Goal: Information Seeking & Learning: Learn about a topic

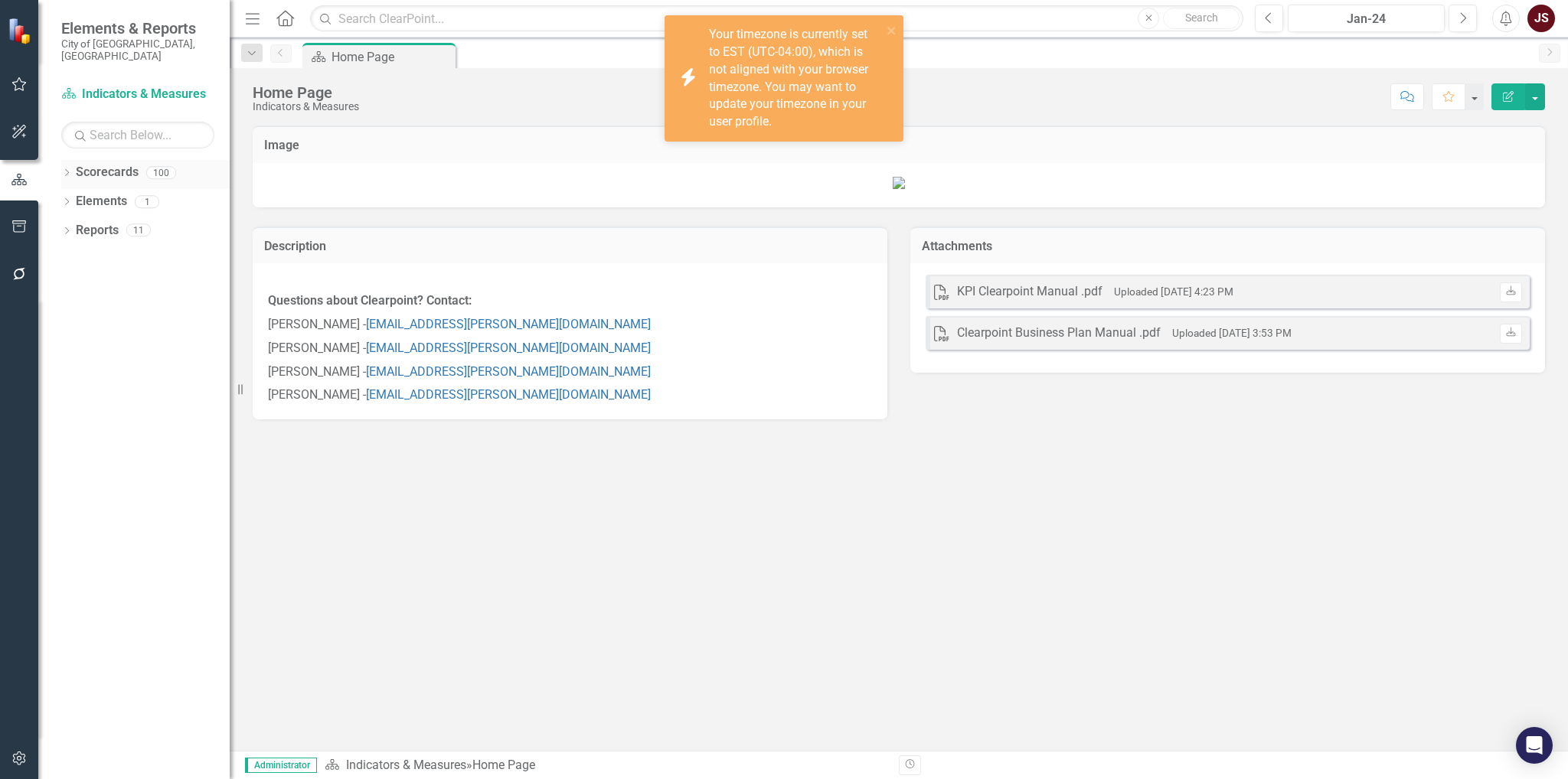
click at [64, 170] on icon "Dropdown" at bounding box center [66, 173] width 11 height 8
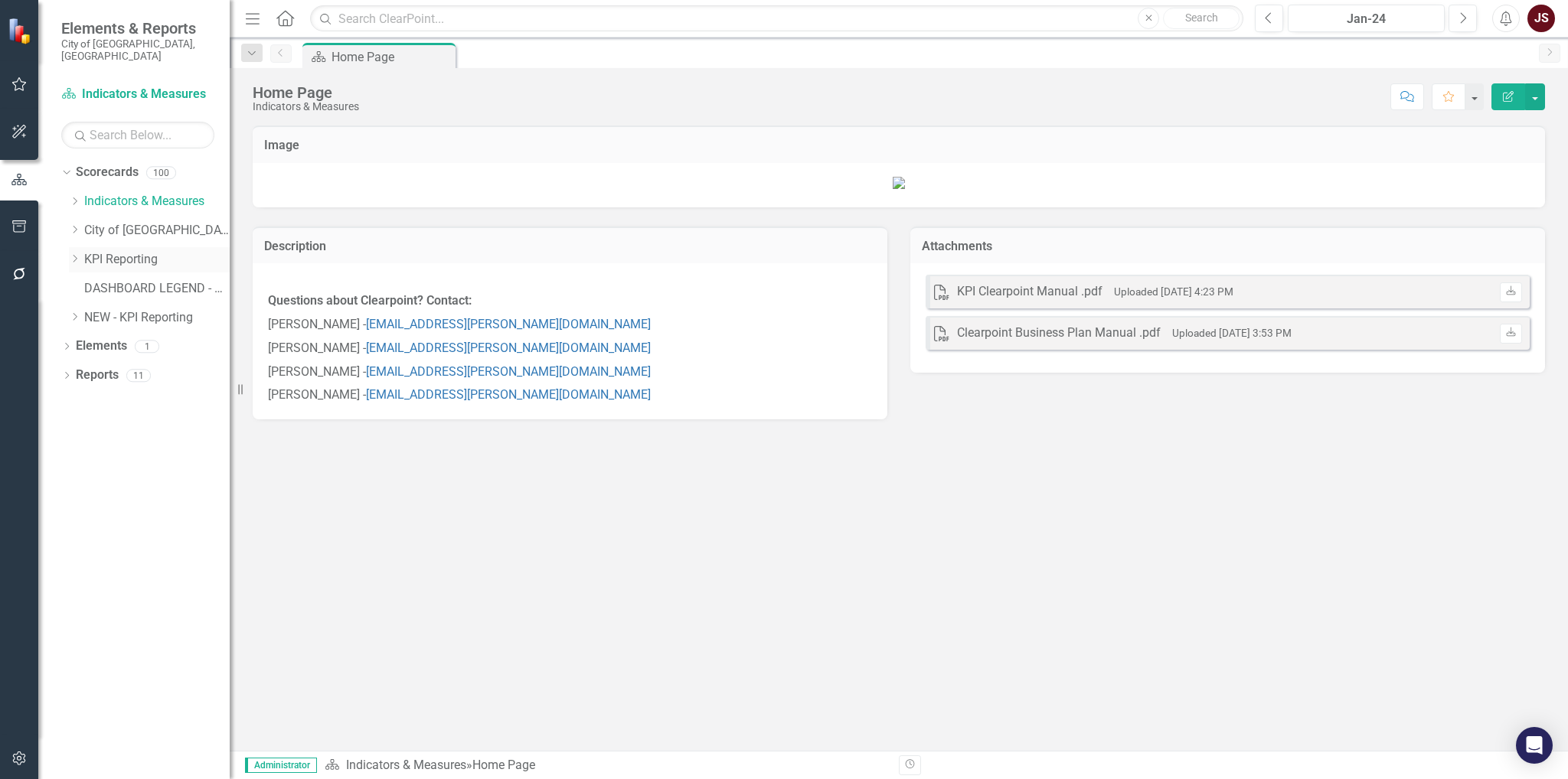
click at [79, 254] on icon "Dropdown" at bounding box center [74, 259] width 12 height 9
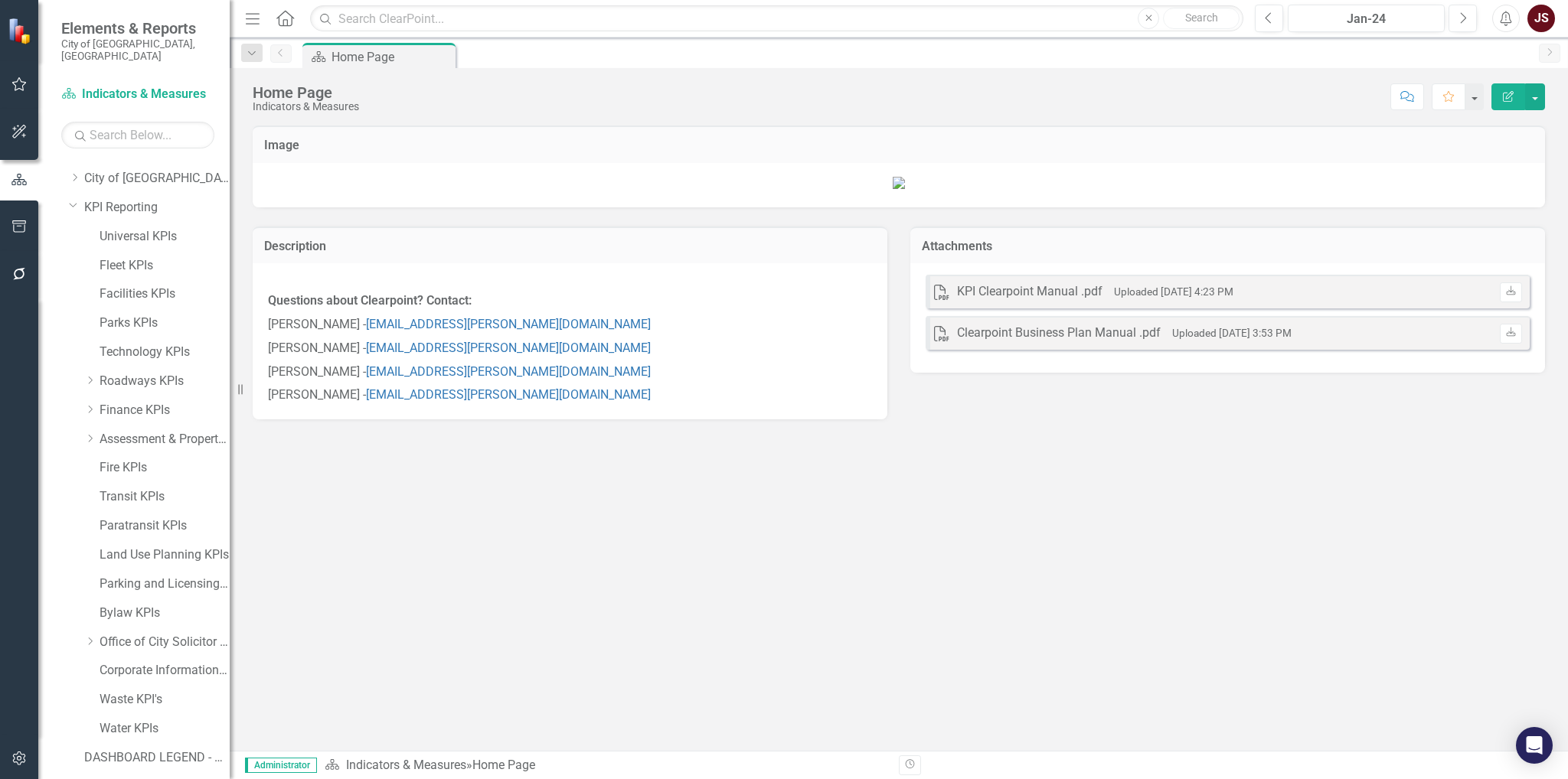
scroll to position [76, 0]
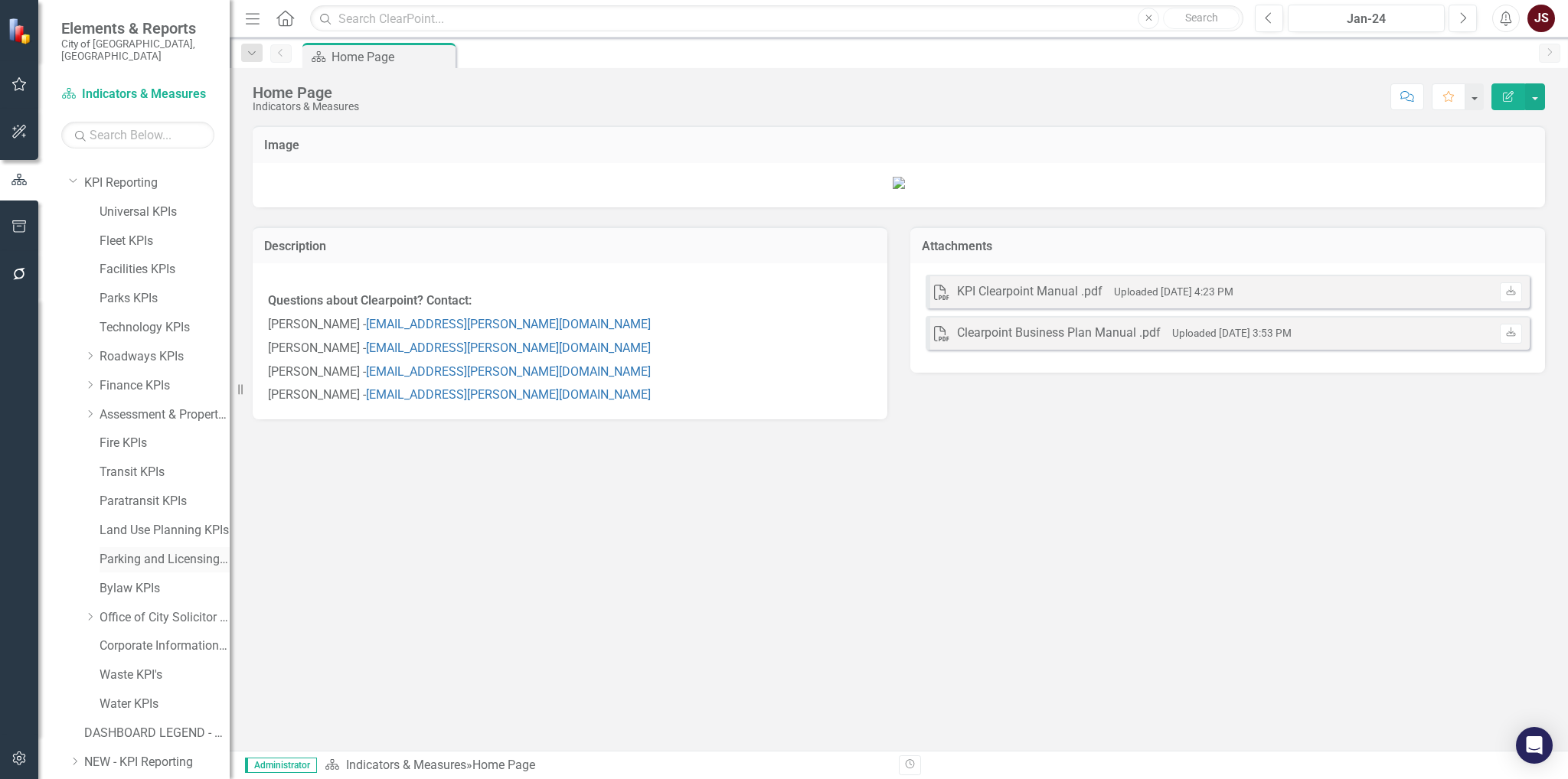
click at [155, 502] on link "Parking and Licensing KPIs" at bounding box center [164, 559] width 130 height 18
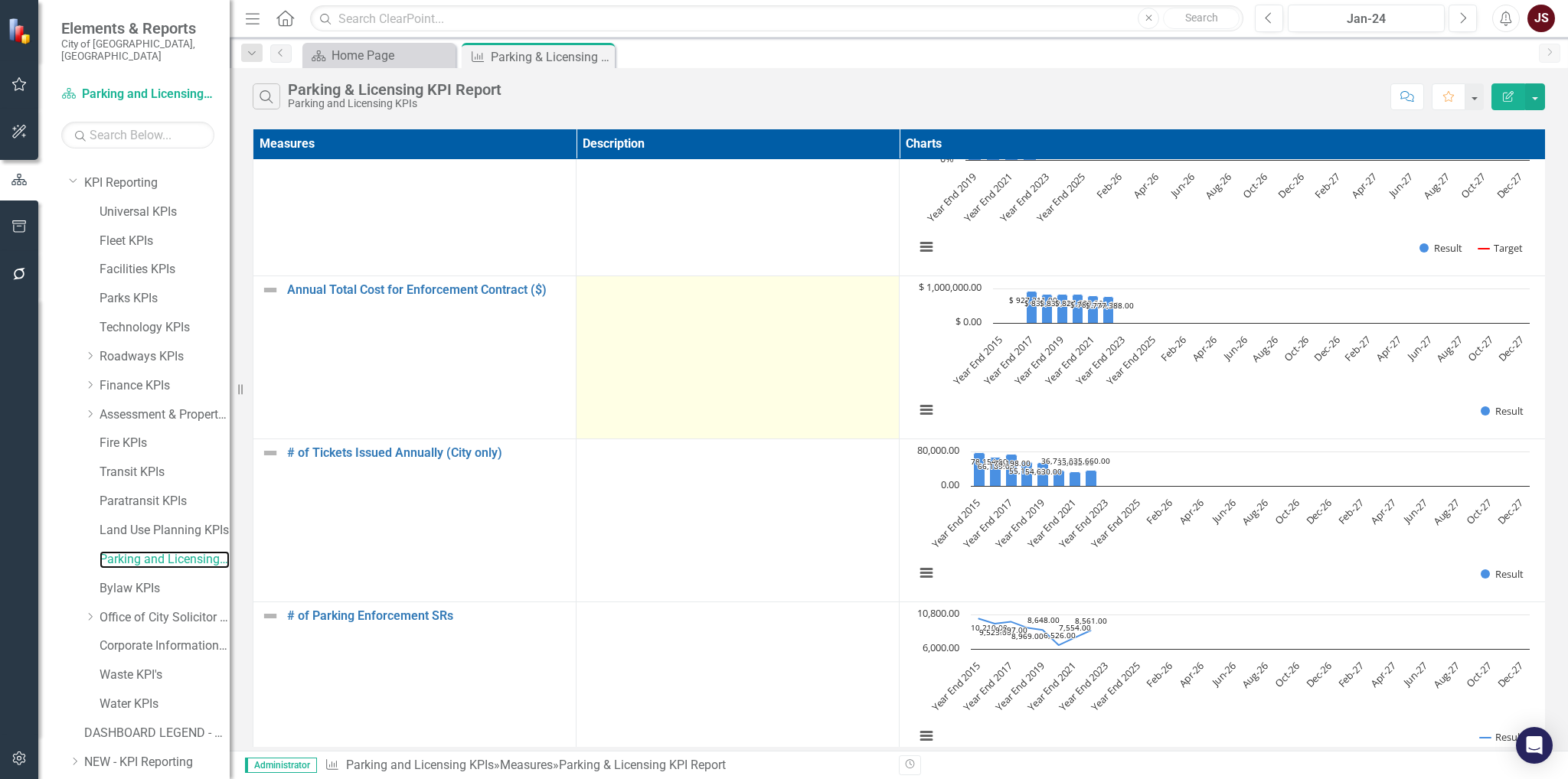
scroll to position [612, 0]
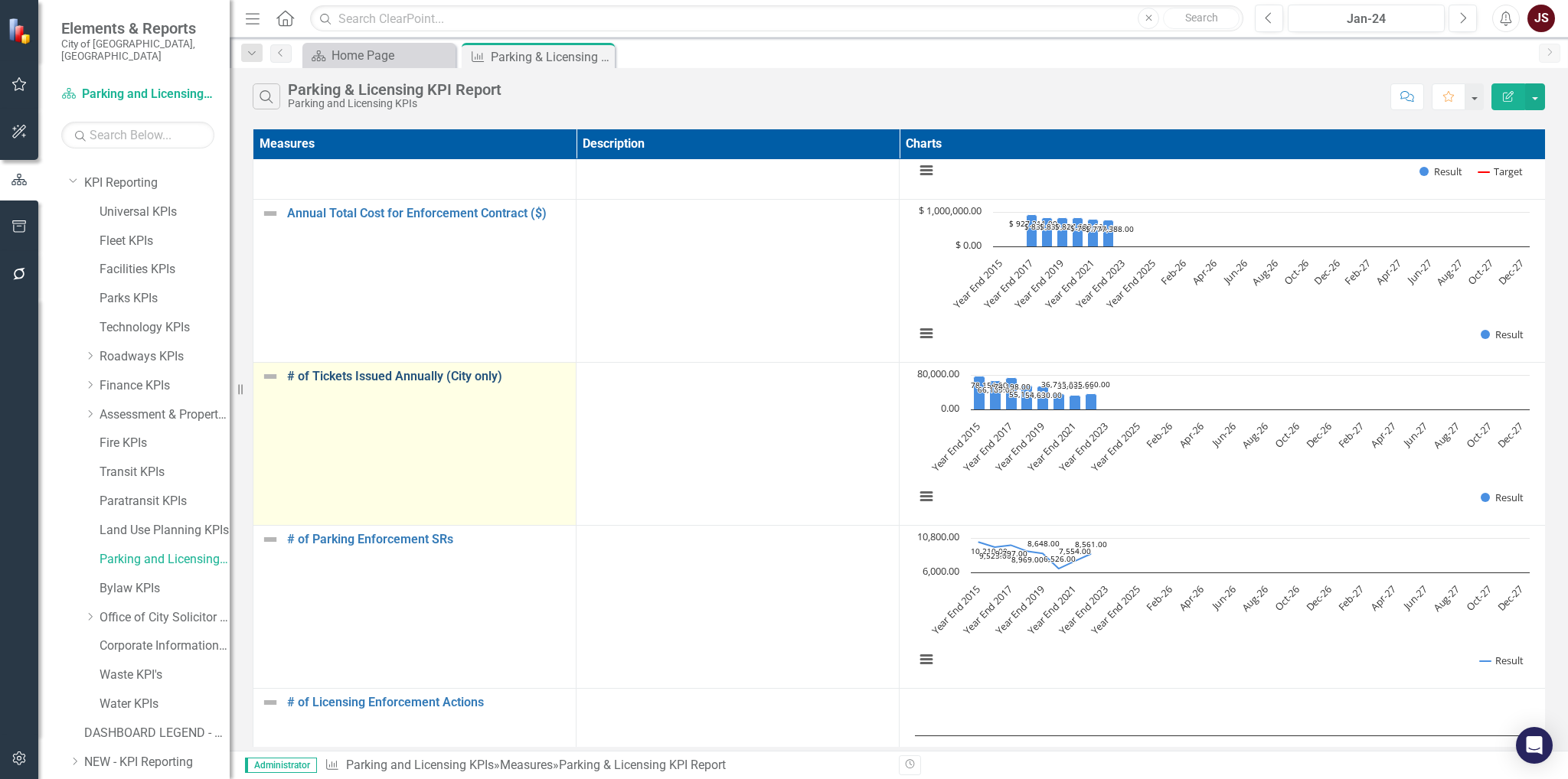
click at [460, 374] on link "# of Tickets Issued Annually (City only)" at bounding box center [427, 377] width 281 height 14
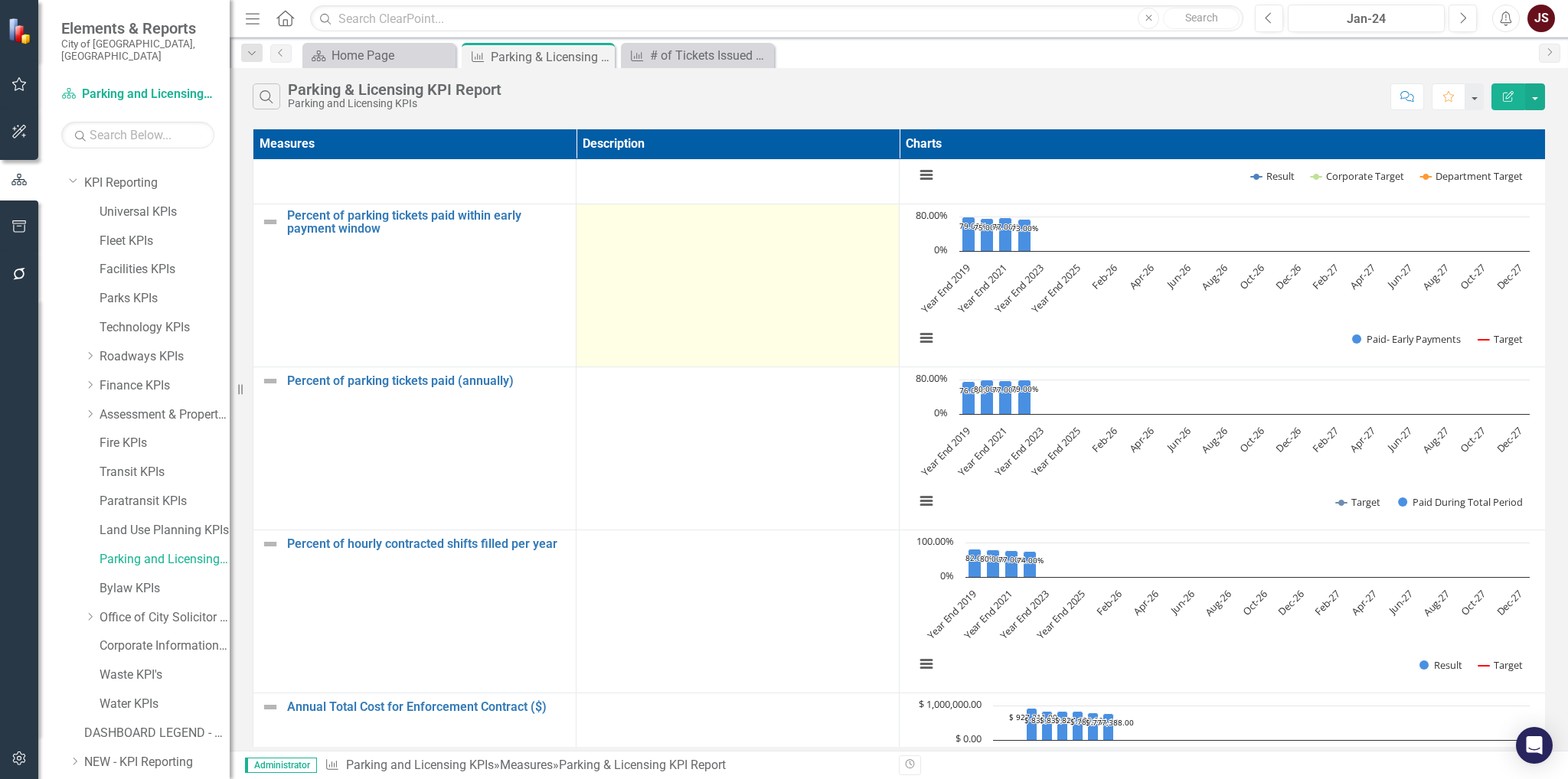
scroll to position [153, 0]
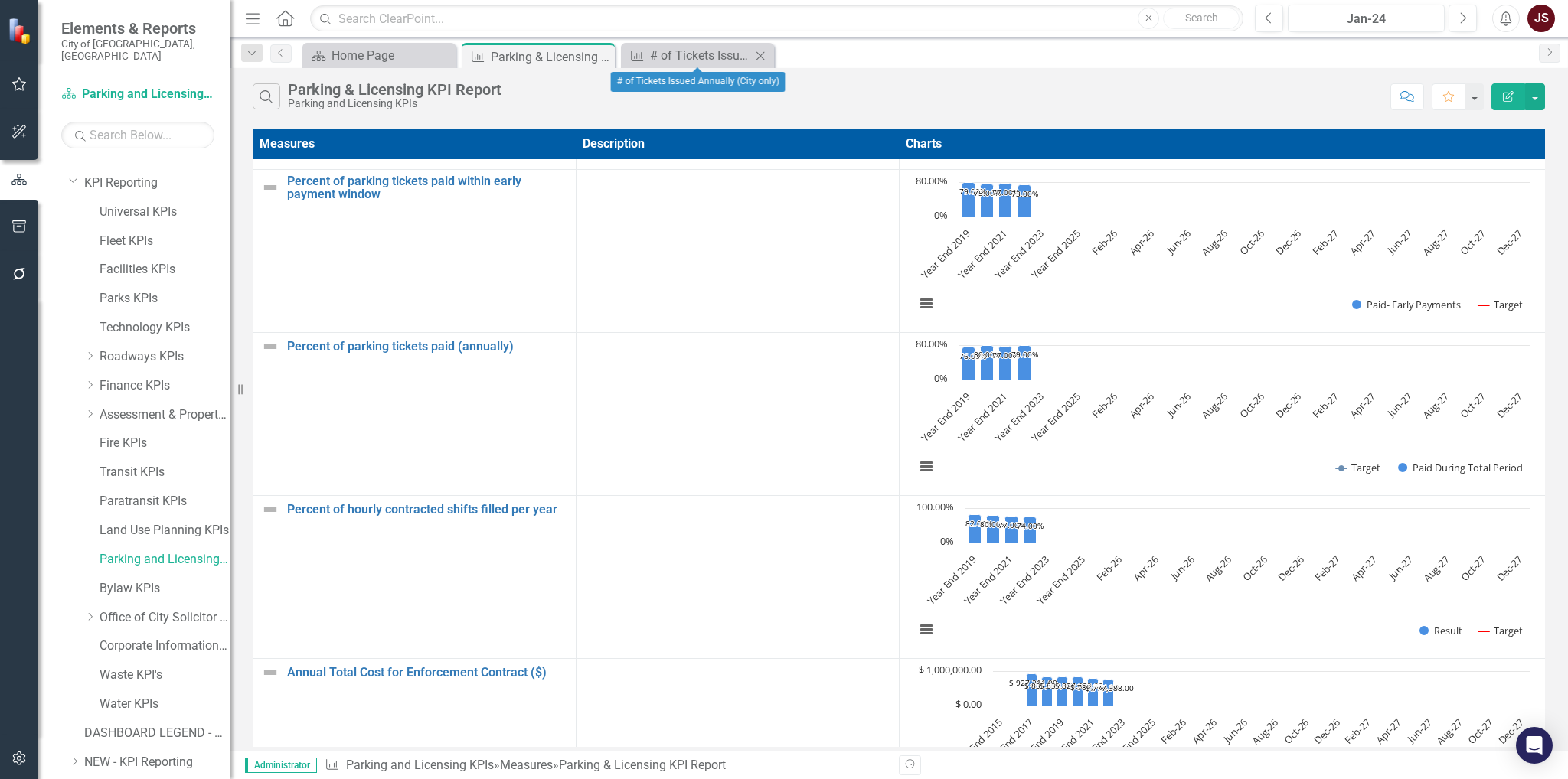
click at [763, 52] on icon at bounding box center [760, 55] width 8 height 8
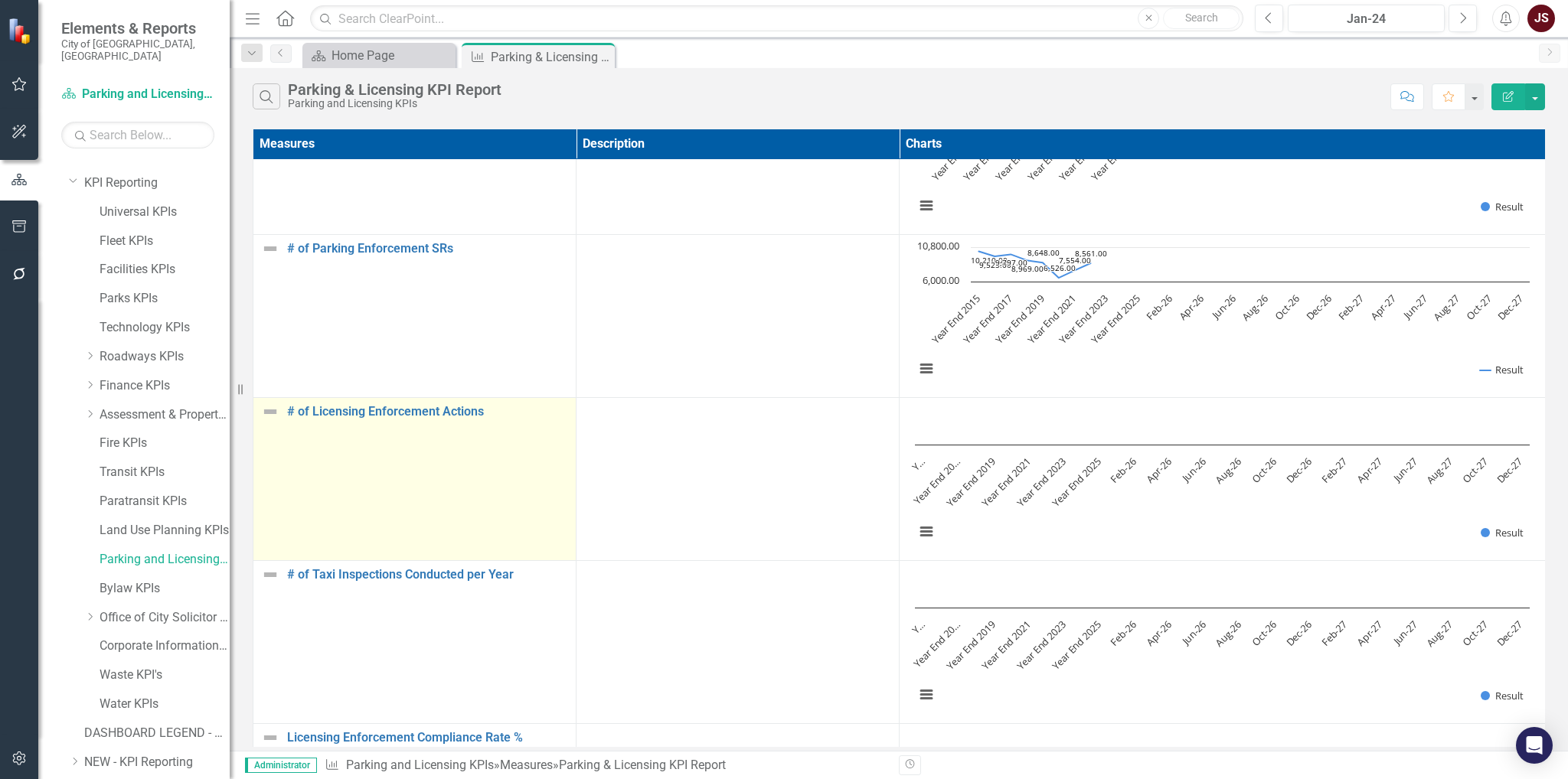
scroll to position [898, 0]
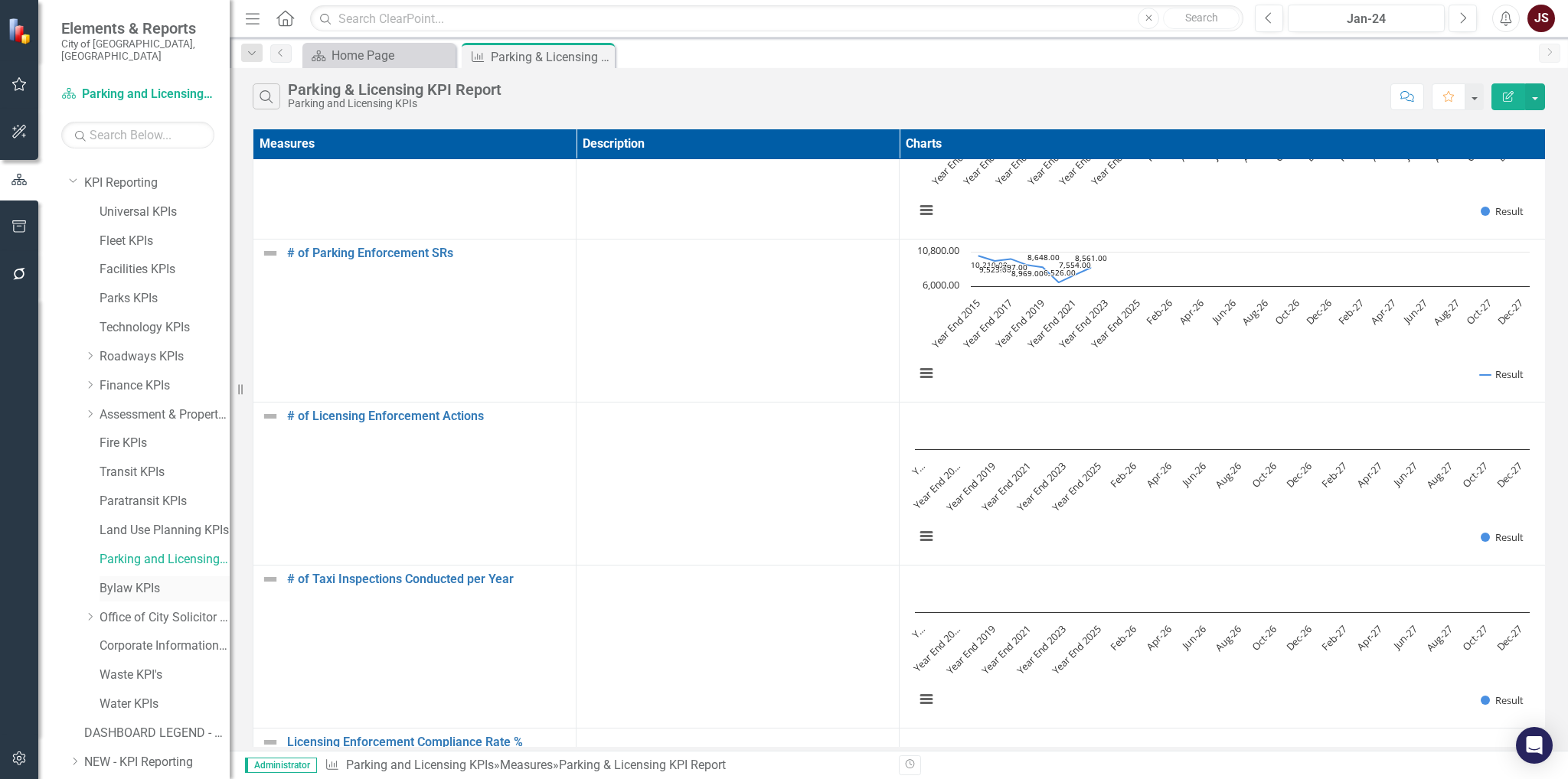
click at [119, 502] on link "Bylaw KPIs" at bounding box center [164, 589] width 130 height 18
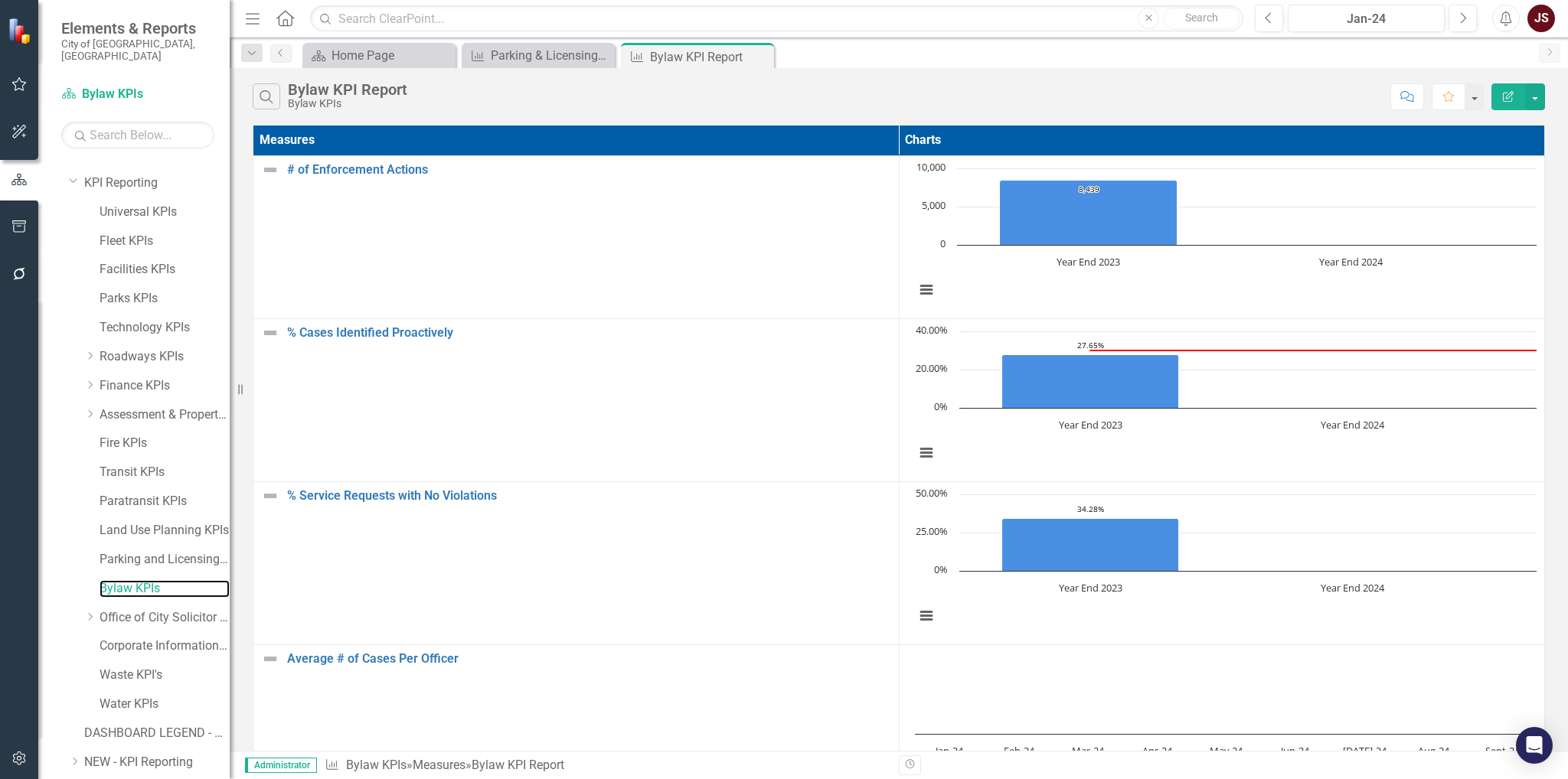
scroll to position [1105, 0]
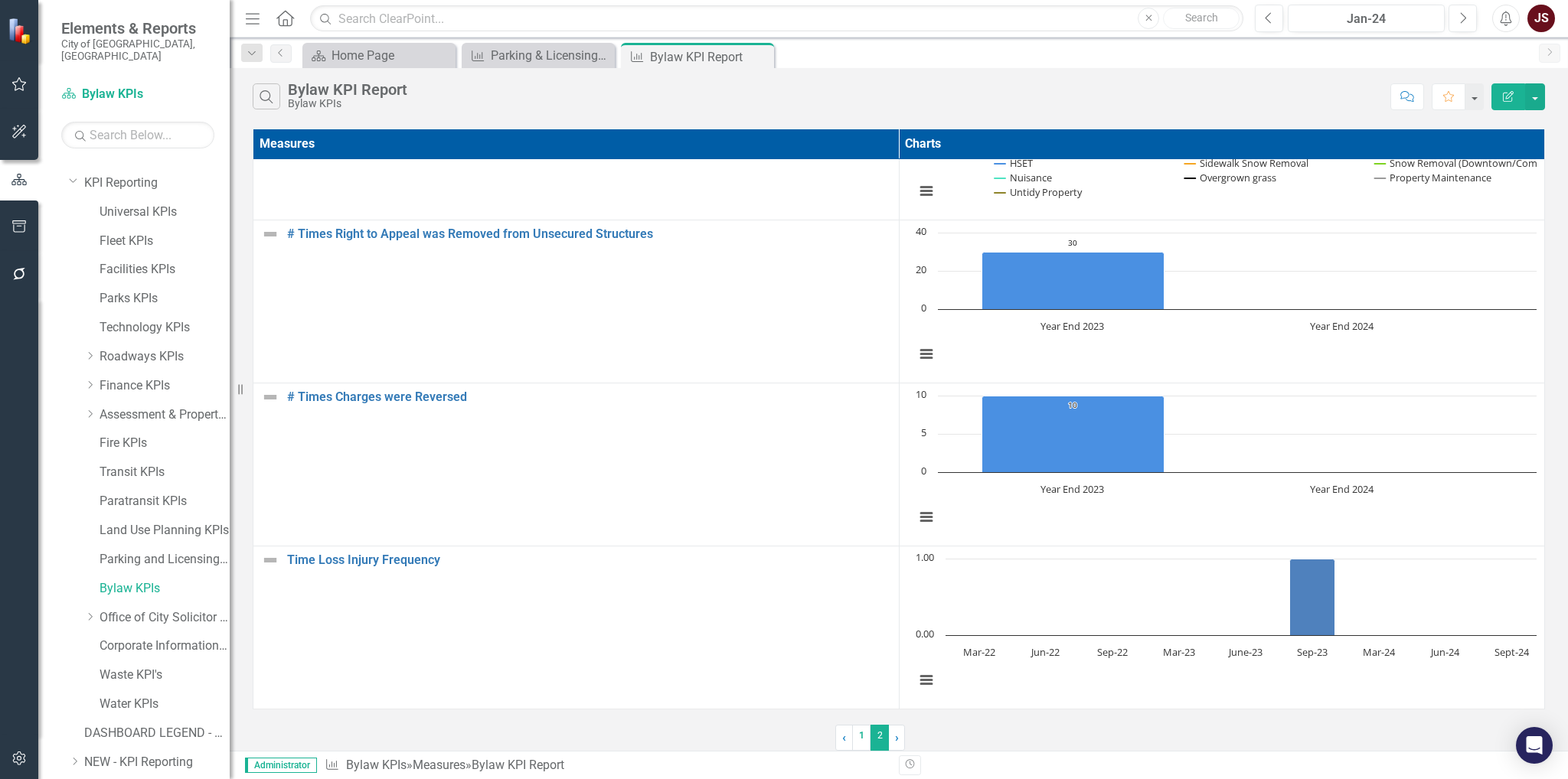
scroll to position [0, 0]
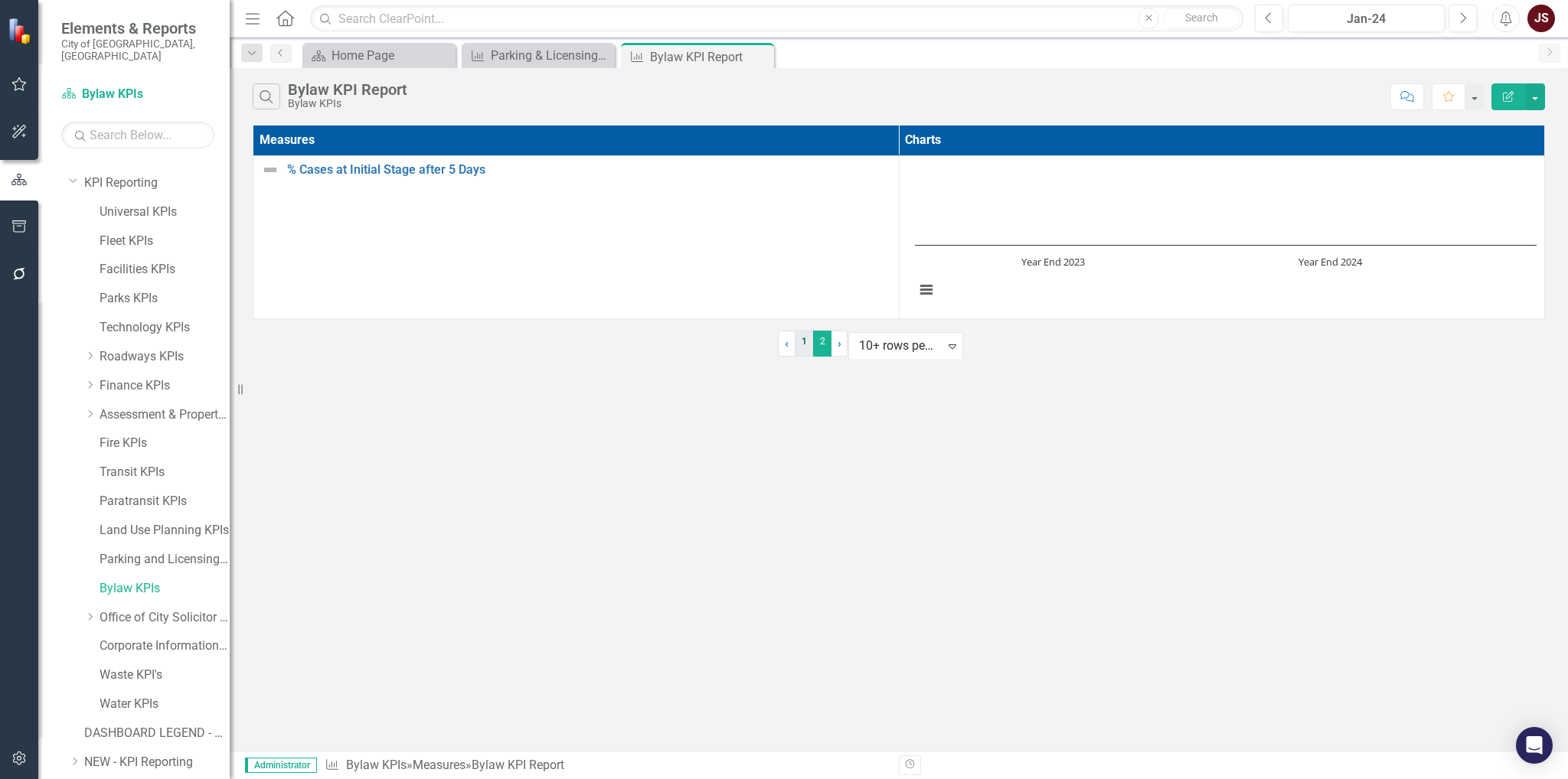
click at [795, 357] on link "1" at bounding box center [804, 344] width 19 height 26
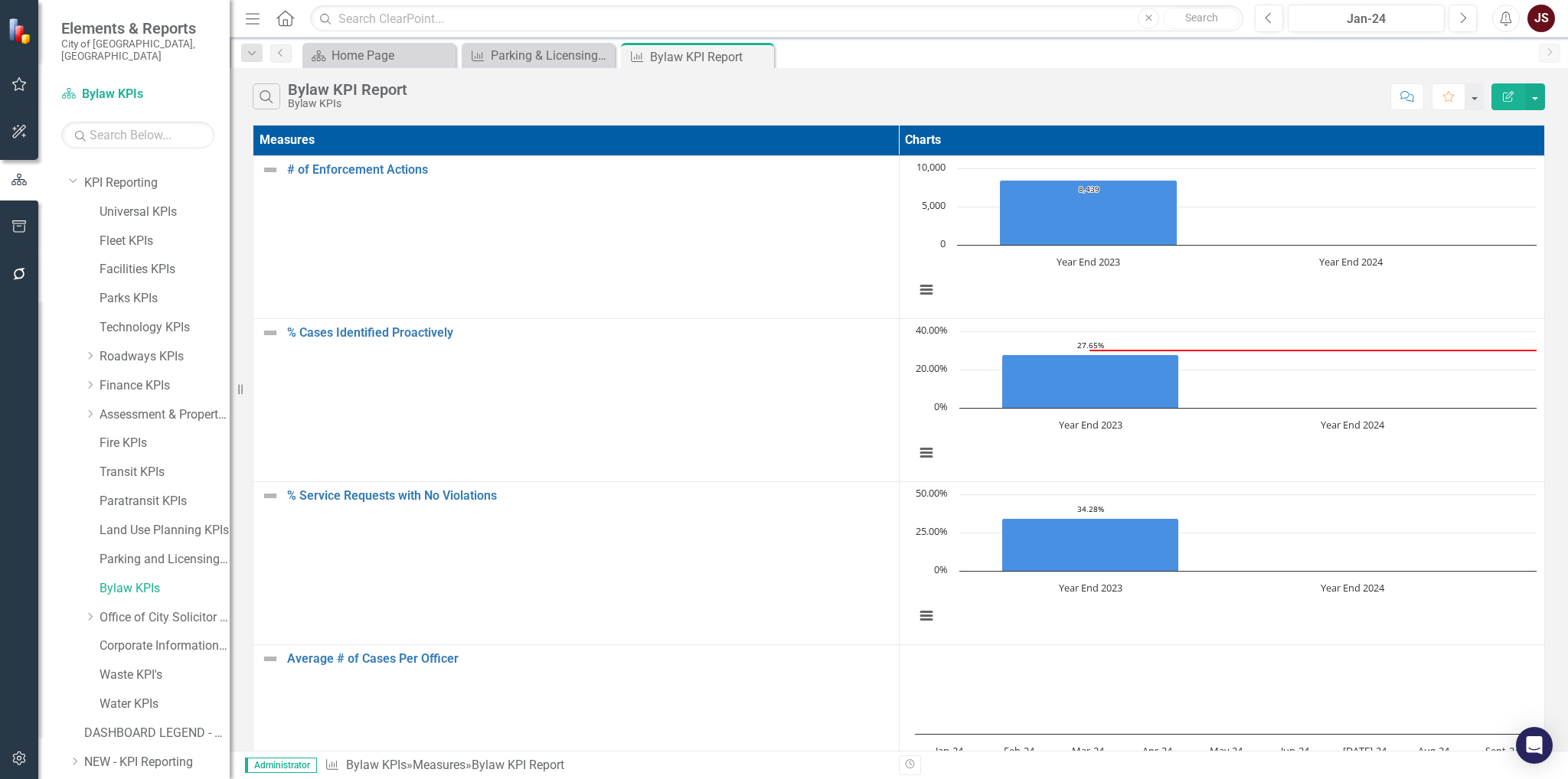
scroll to position [493, 0]
click at [153, 502] on link "Water KPIs" at bounding box center [164, 704] width 130 height 18
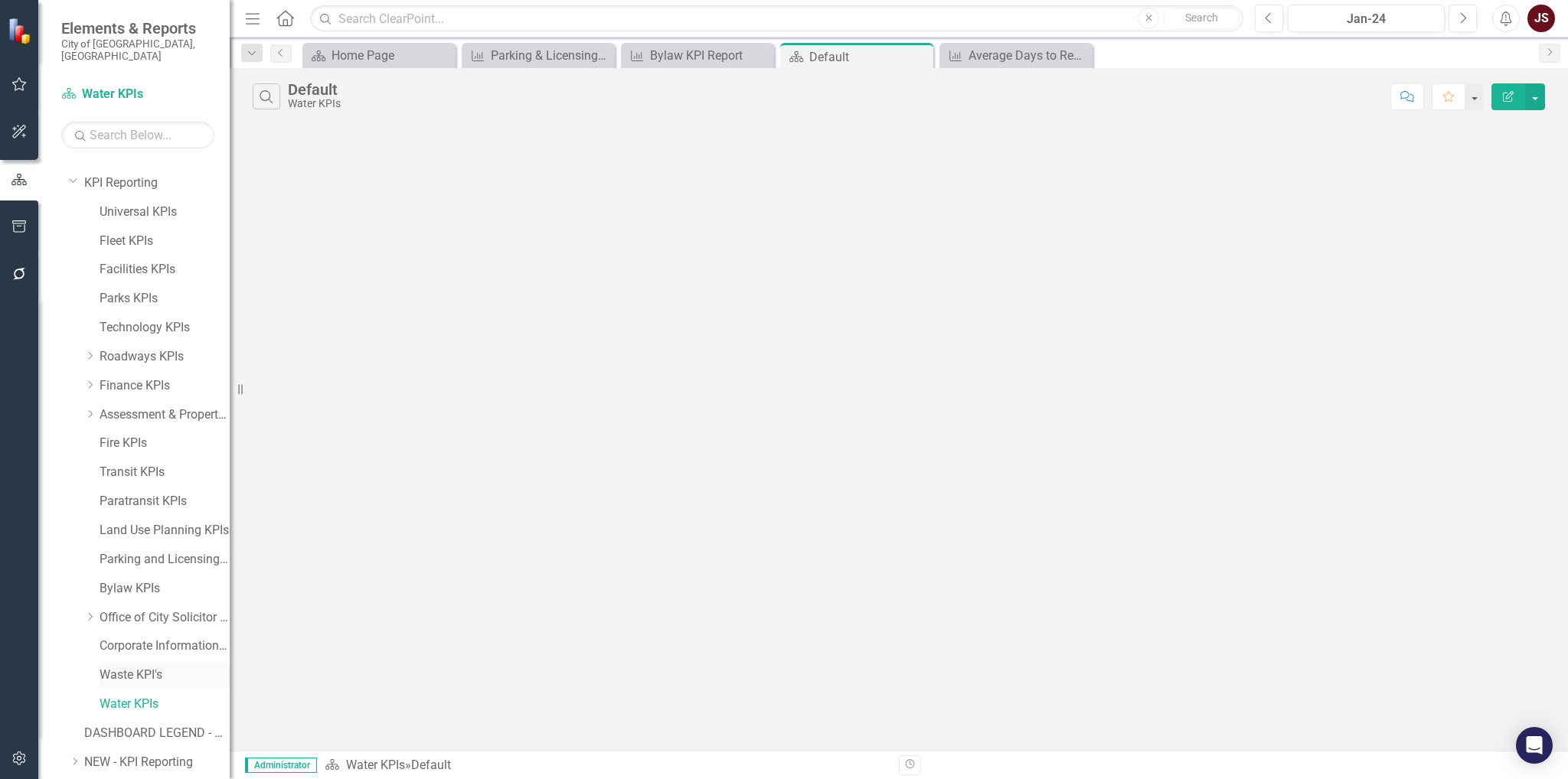
click at [144, 502] on link "Waste KPI's" at bounding box center [164, 675] width 130 height 18
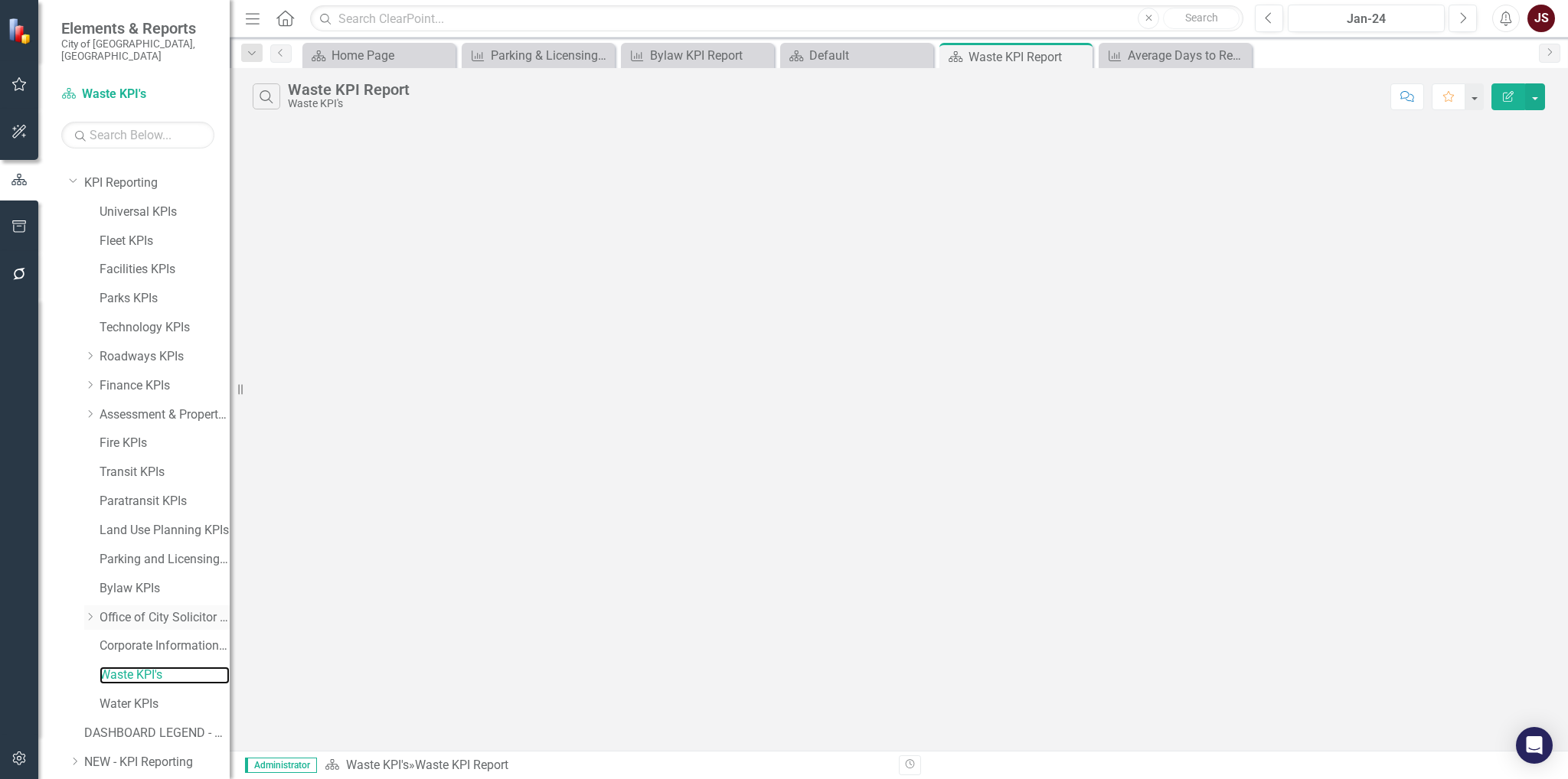
scroll to position [122, 0]
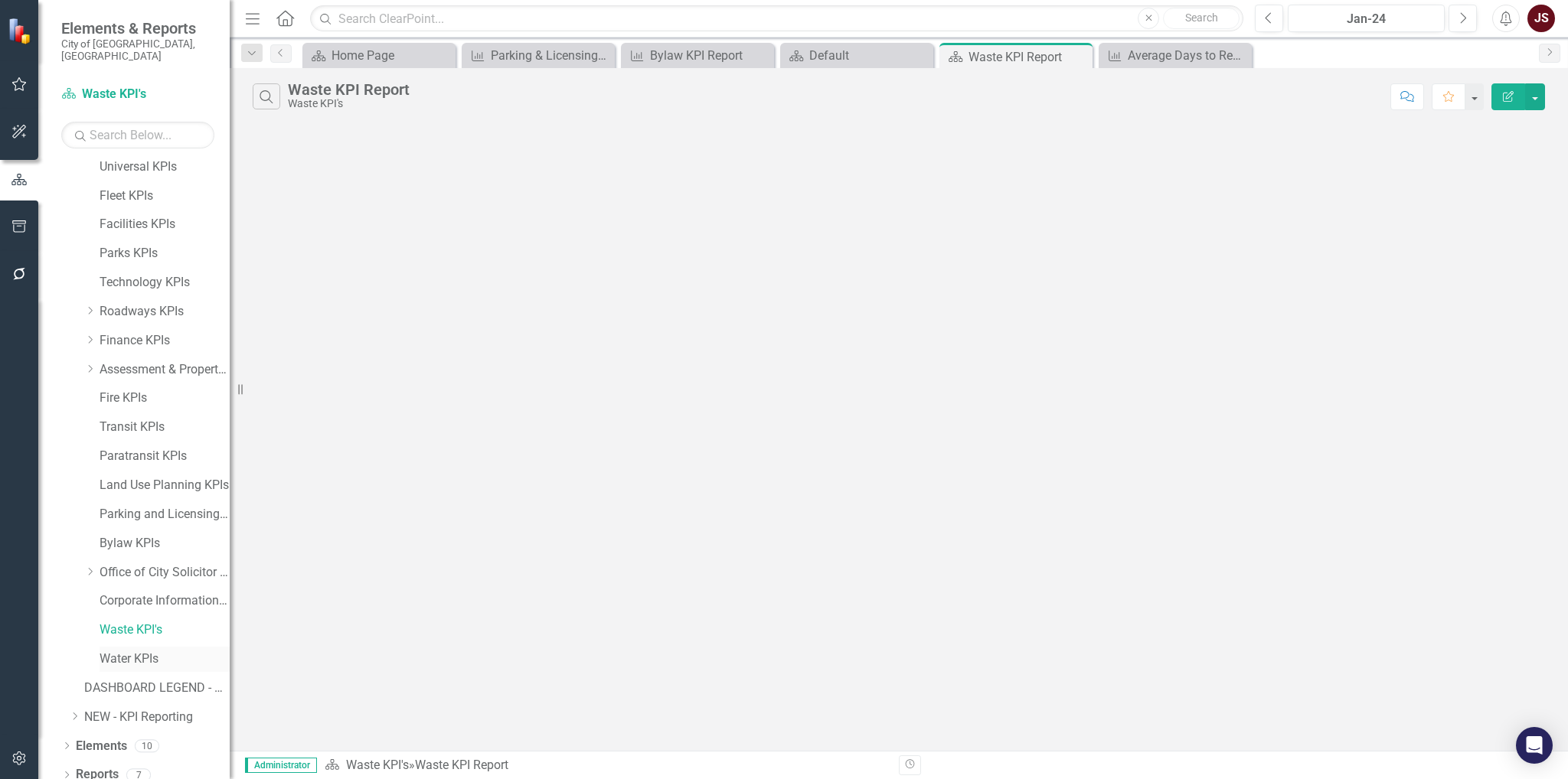
click at [126, 502] on link "Water KPIs" at bounding box center [164, 659] width 130 height 18
click at [967, 53] on icon "Close" at bounding box center [1078, 56] width 15 height 12
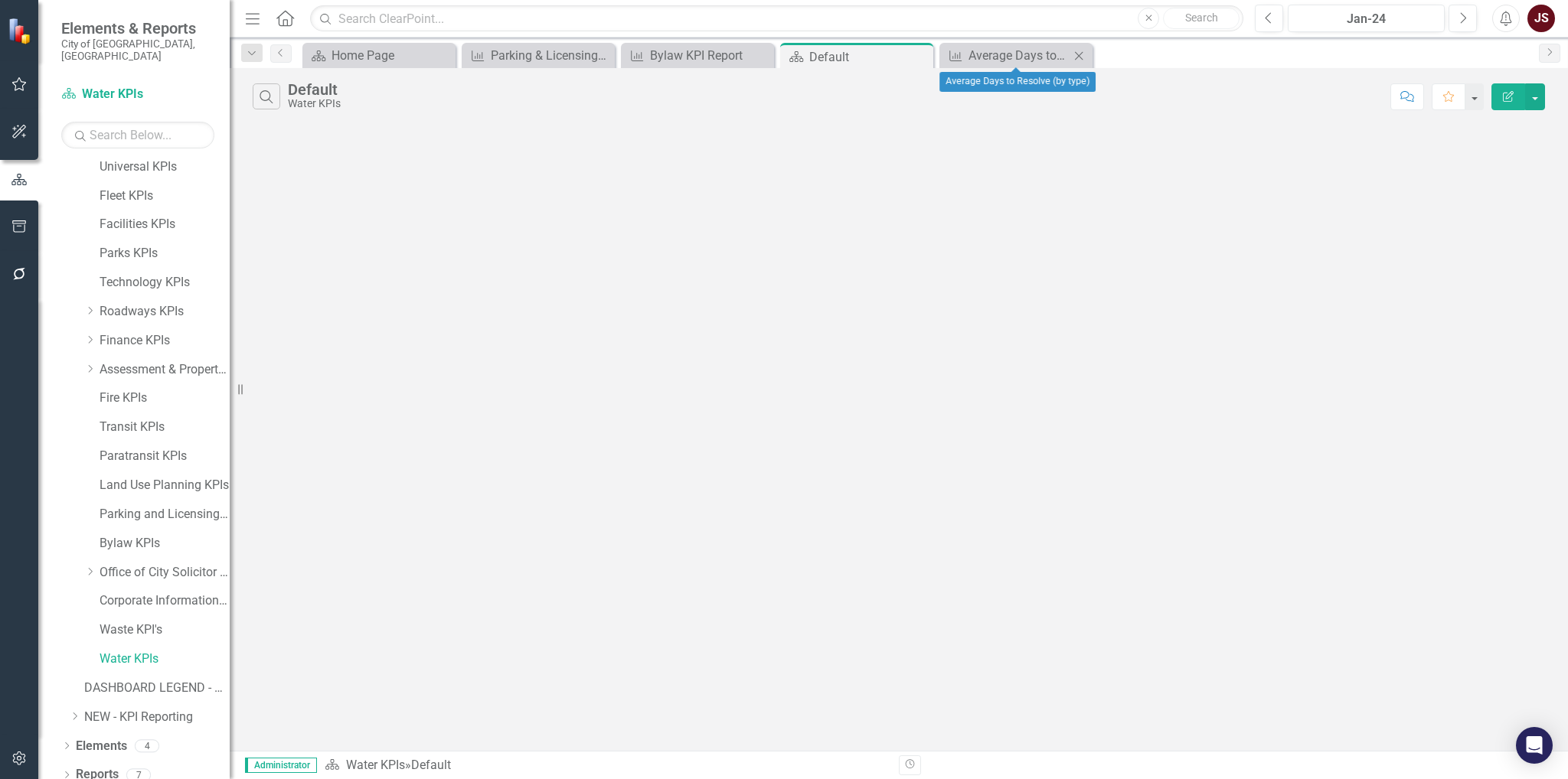
click at [967, 54] on icon "Close" at bounding box center [1078, 56] width 15 height 12
click at [967, 100] on button "button" at bounding box center [1535, 96] width 20 height 27
drag, startPoint x: 920, startPoint y: 50, endPoint x: 903, endPoint y: 60, distance: 19.7
click at [0, 0] on icon "Close" at bounding box center [0, 0] width 0 height 0
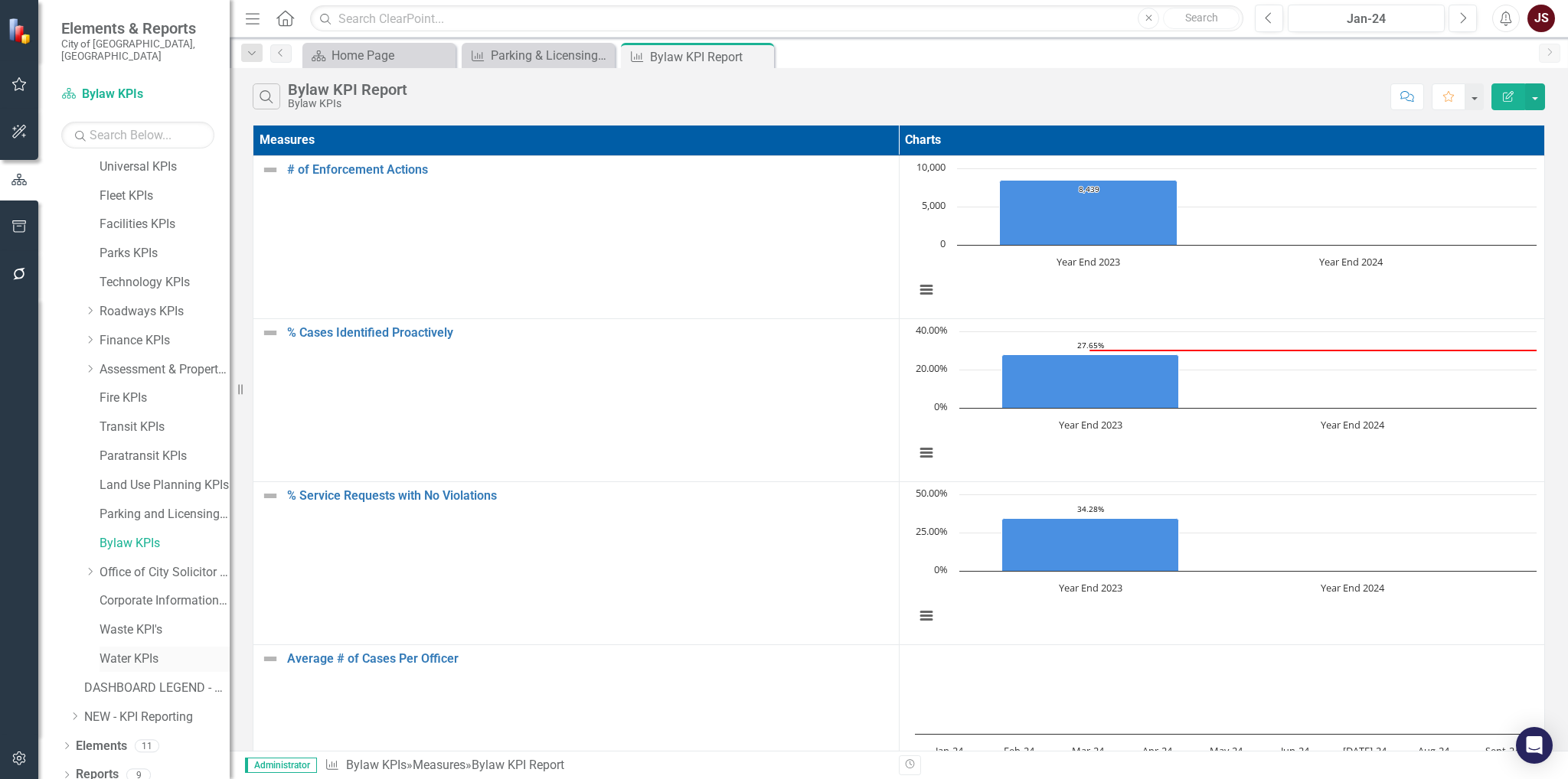
click at [132, 502] on link "Water KPIs" at bounding box center [164, 659] width 130 height 18
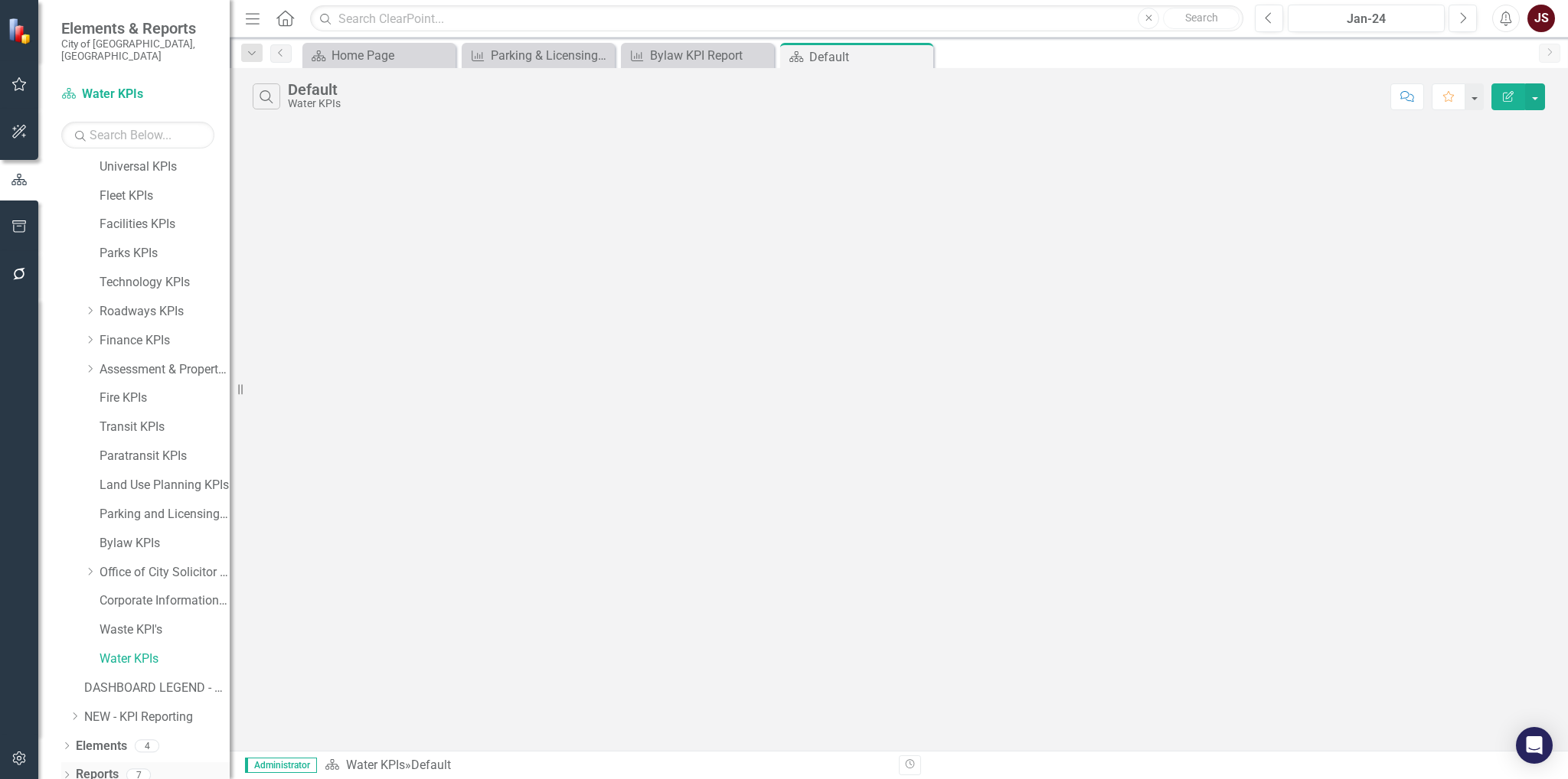
click at [61, 502] on icon "Dropdown" at bounding box center [66, 776] width 11 height 8
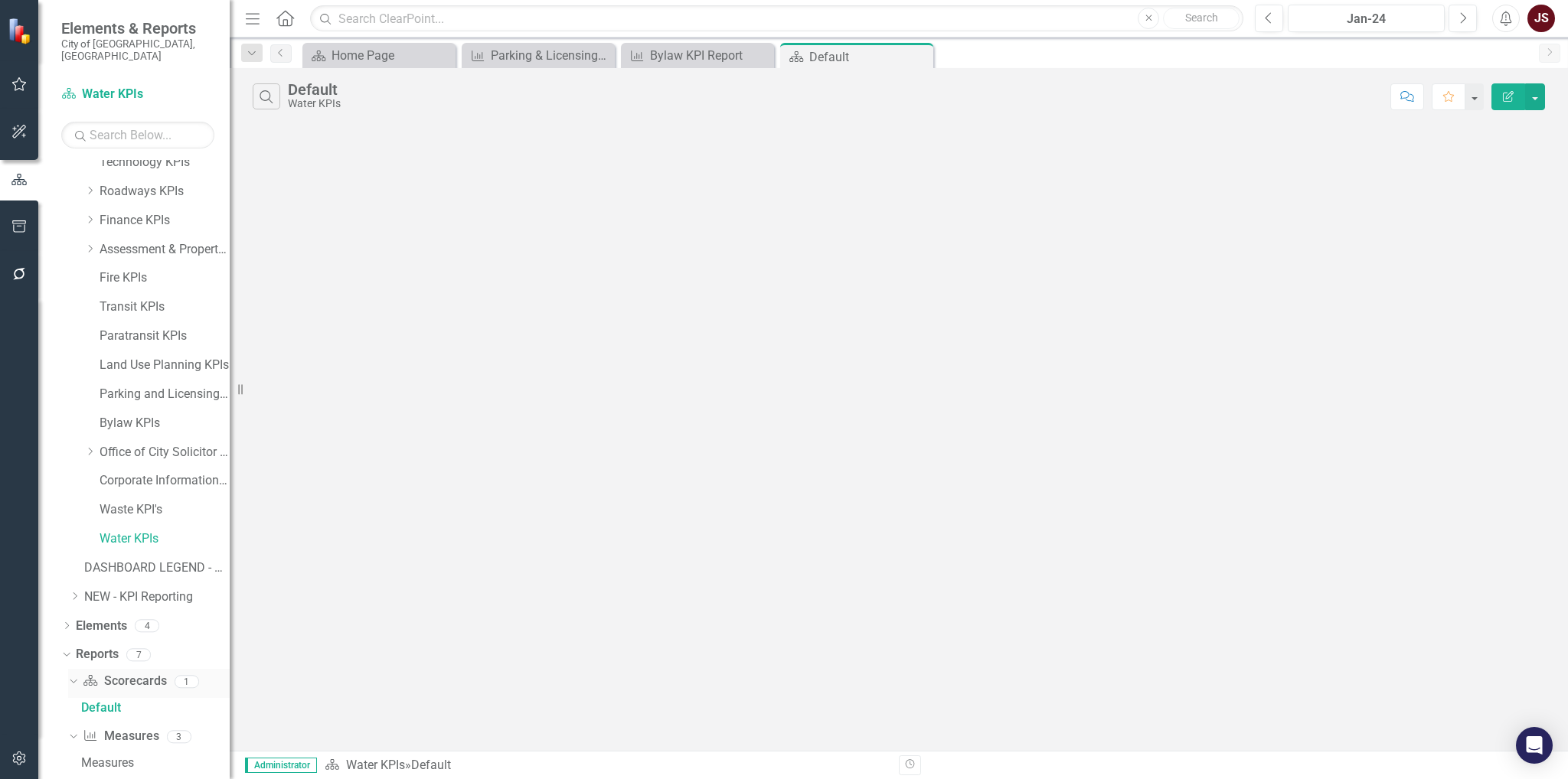
scroll to position [337, 0]
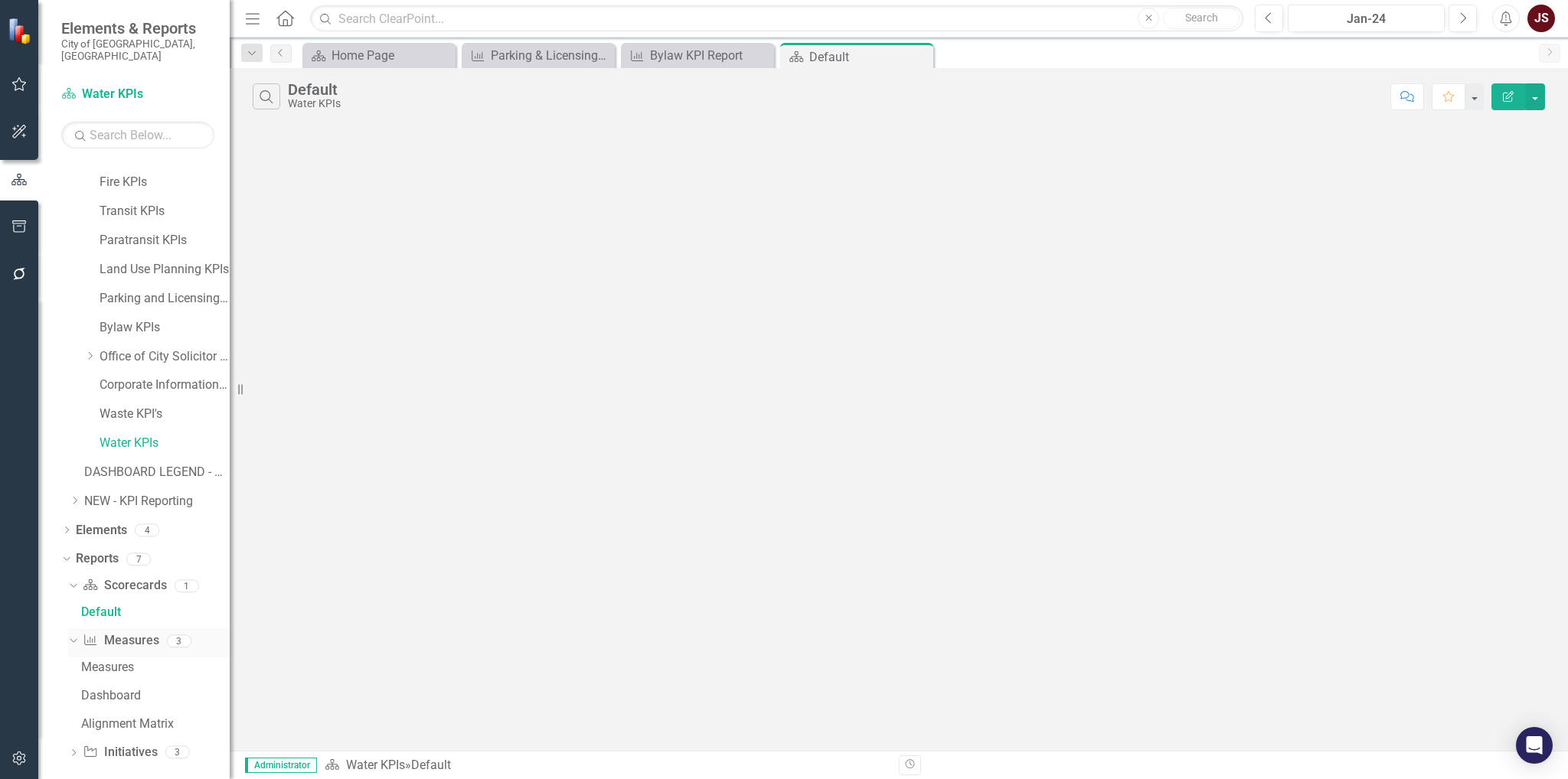
click at [78, 502] on div "Dropdown Measure Measures 3" at bounding box center [149, 643] width 162 height 29
click at [73, 502] on div "Dropdown" at bounding box center [73, 643] width 11 height 8
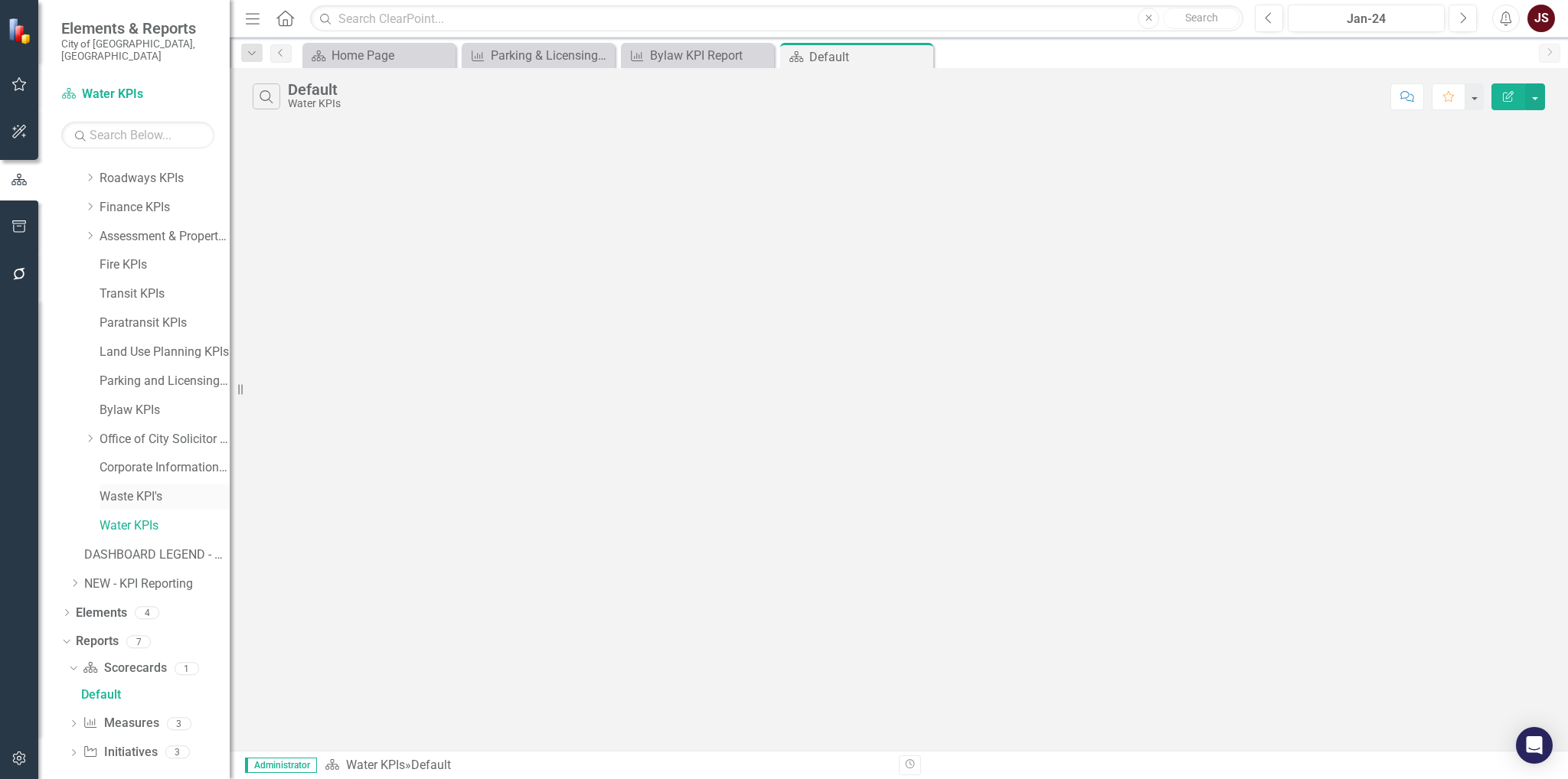
click at [145, 491] on link "Waste KPI's" at bounding box center [164, 497] width 130 height 18
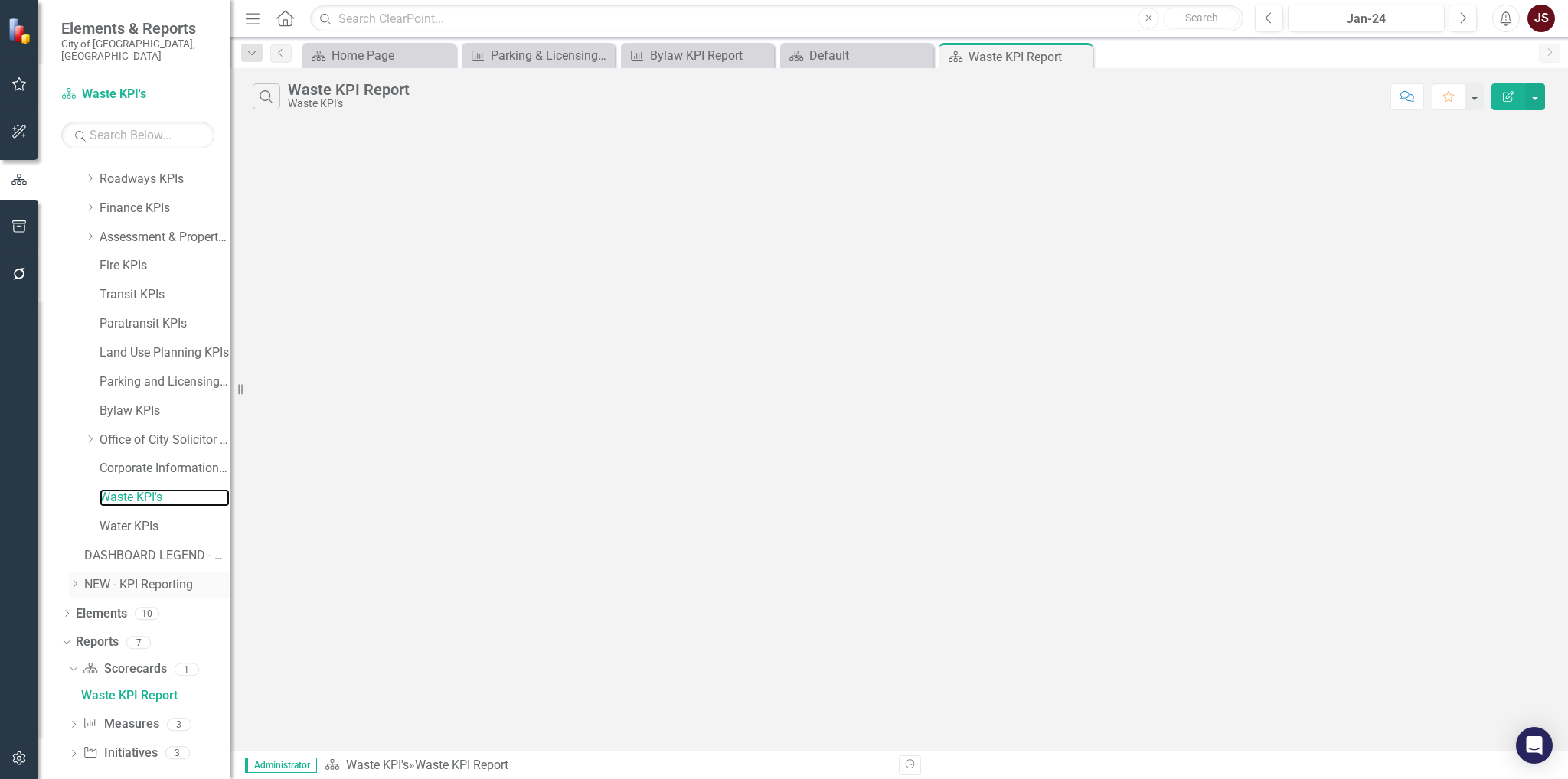
scroll to position [255, 0]
click at [114, 502] on link "Initiative Initiatives" at bounding box center [119, 752] width 74 height 18
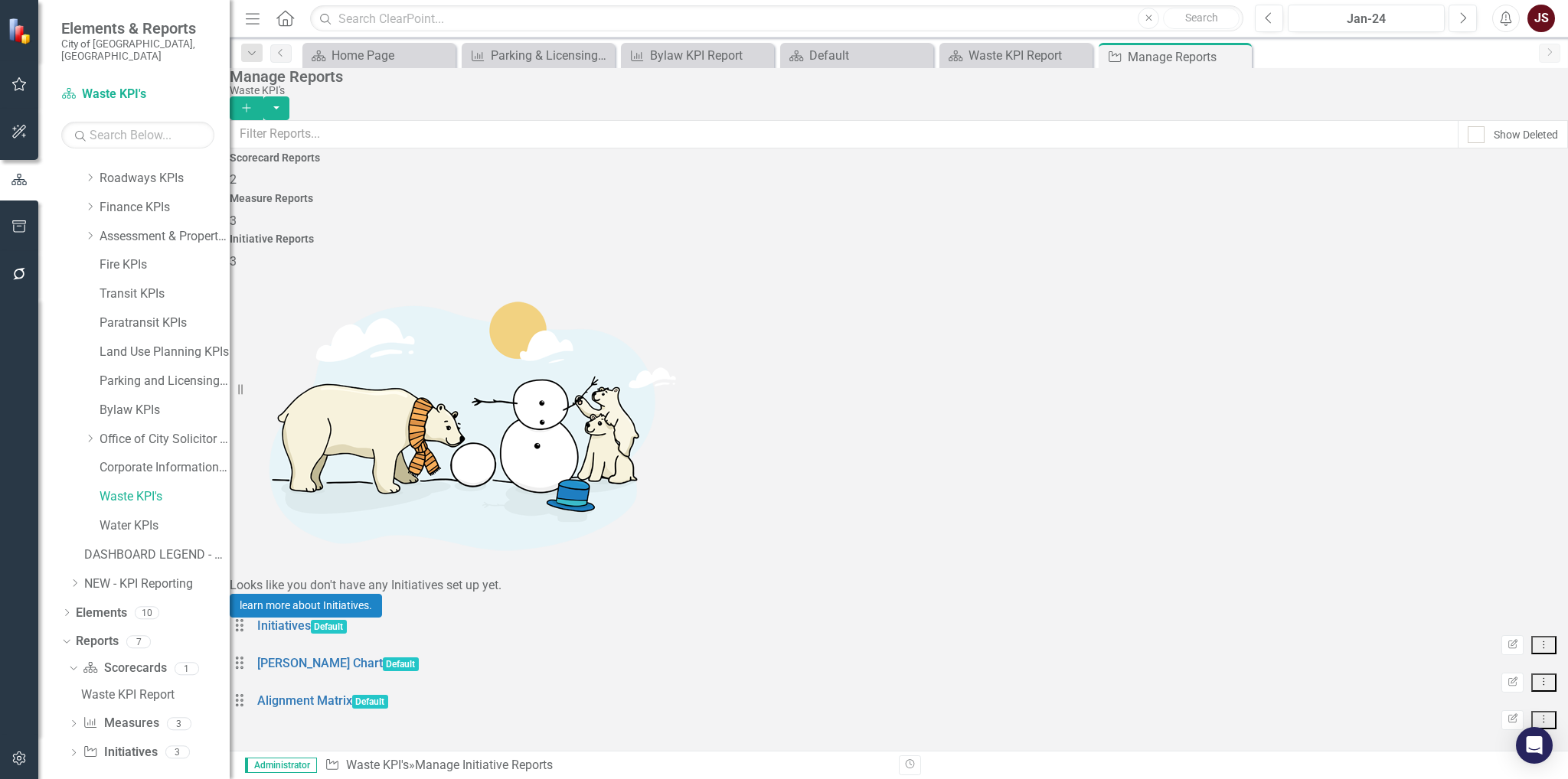
click at [949, 212] on div "Measure Reports 3" at bounding box center [899, 211] width 1338 height 37
click at [967, 233] on div "Initiative Reports 3" at bounding box center [899, 252] width 1338 height 37
click at [69, 502] on icon "Dropdown" at bounding box center [66, 613] width 11 height 8
click at [76, 502] on icon "Dropdown" at bounding box center [74, 643] width 11 height 8
click at [141, 502] on link "Measure Measures" at bounding box center [113, 641] width 76 height 18
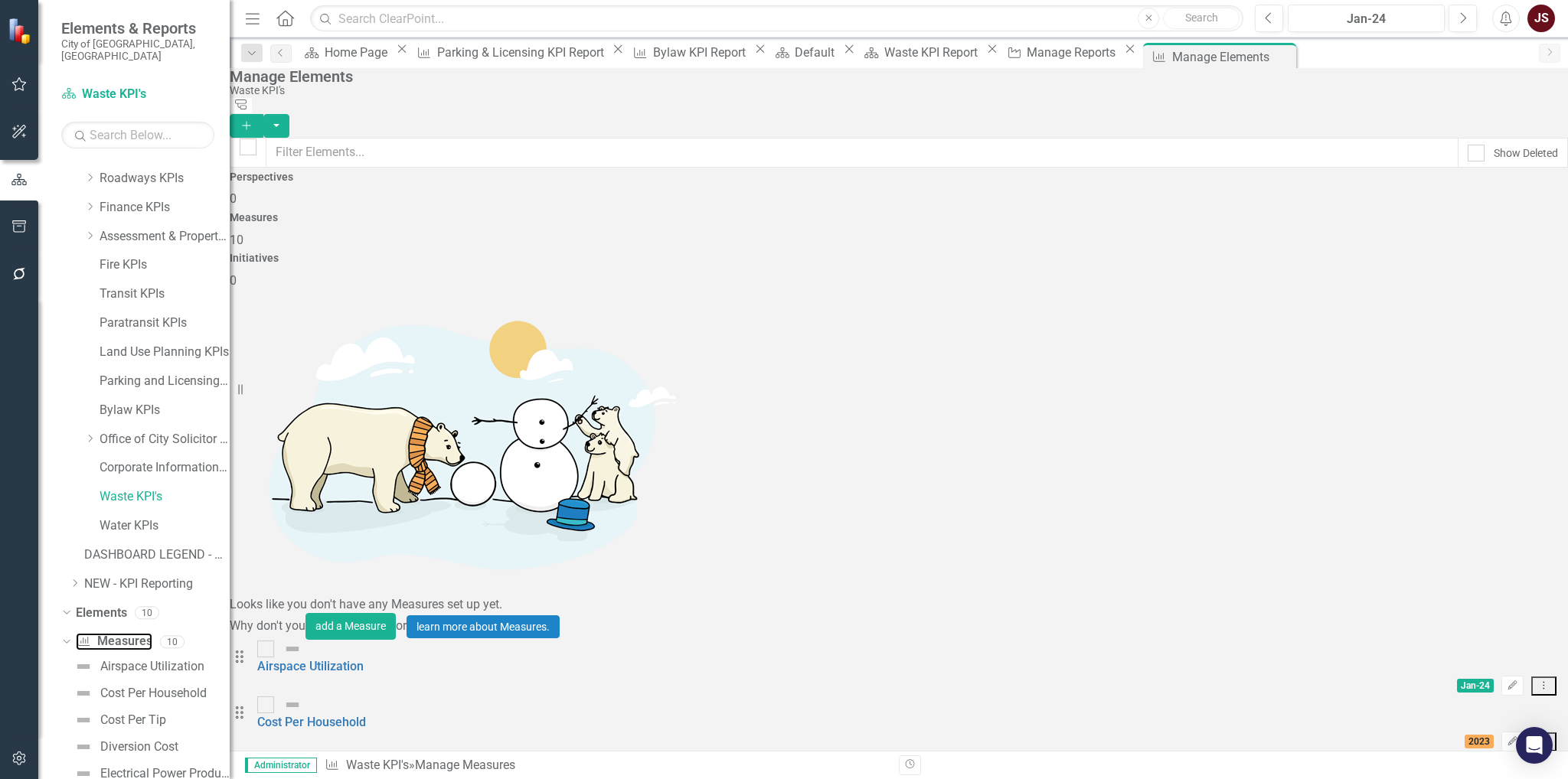
scroll to position [7, 0]
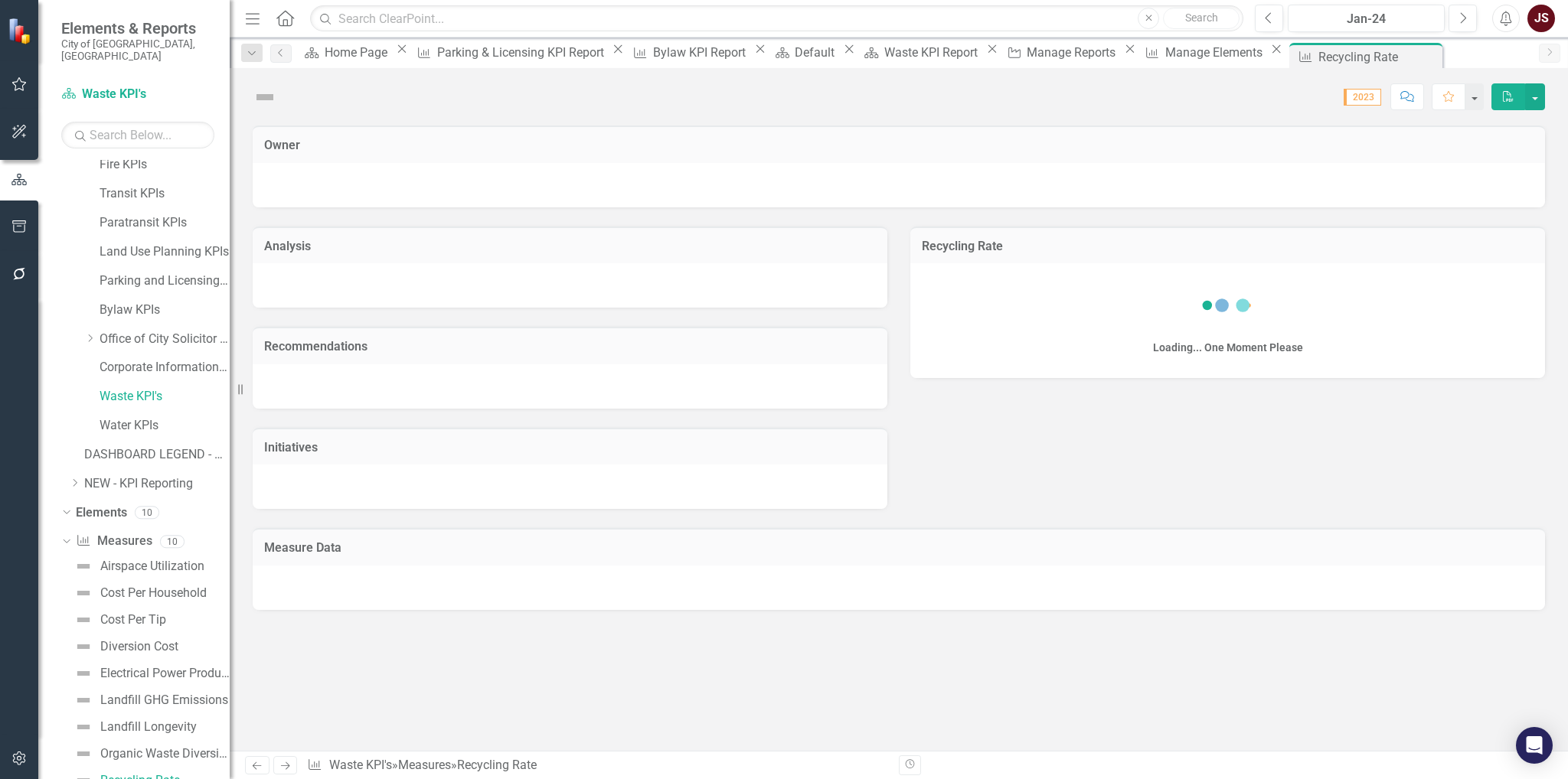
scroll to position [357, 0]
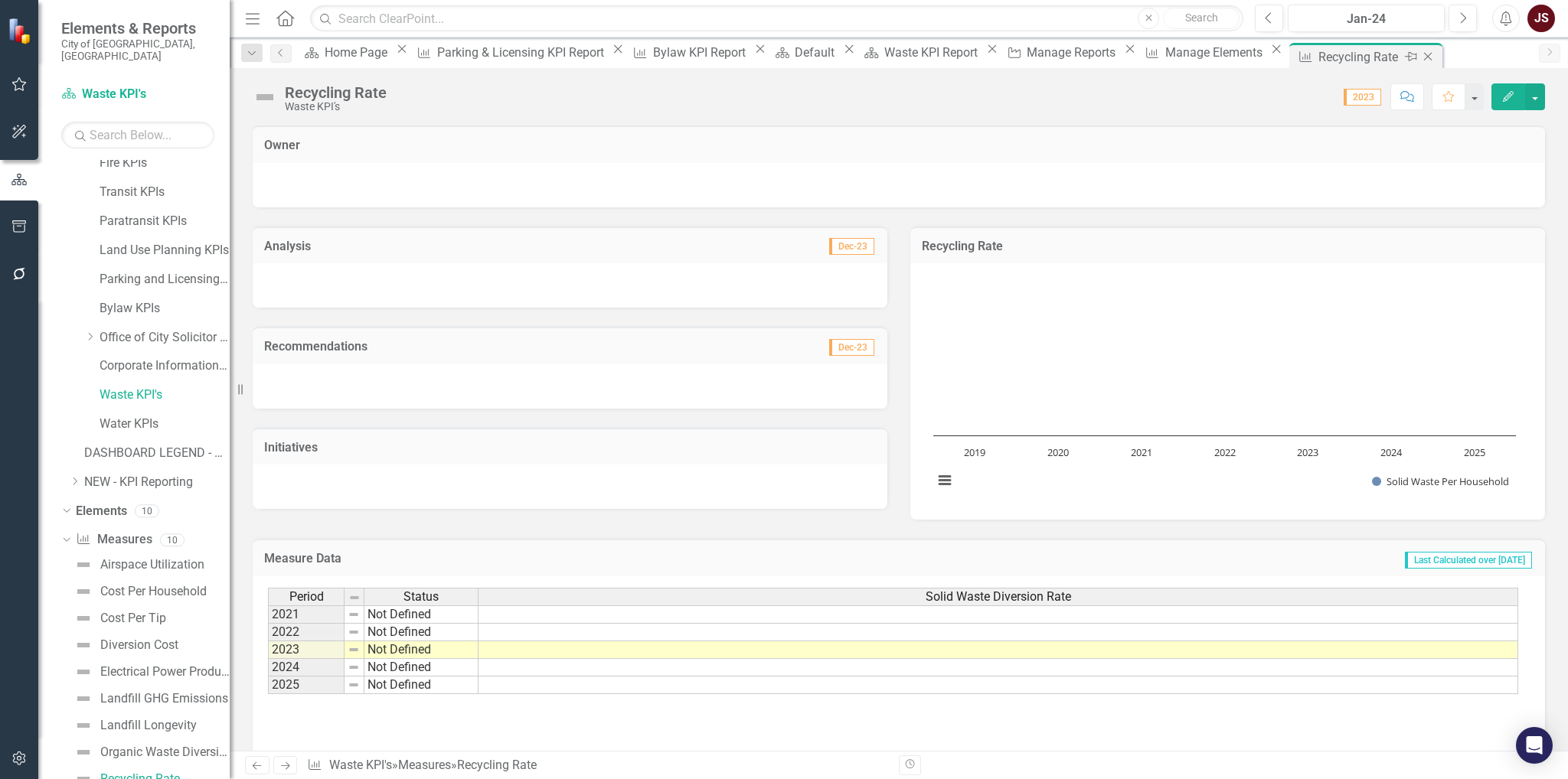
click at [967, 52] on icon "Close" at bounding box center [1428, 57] width 15 height 12
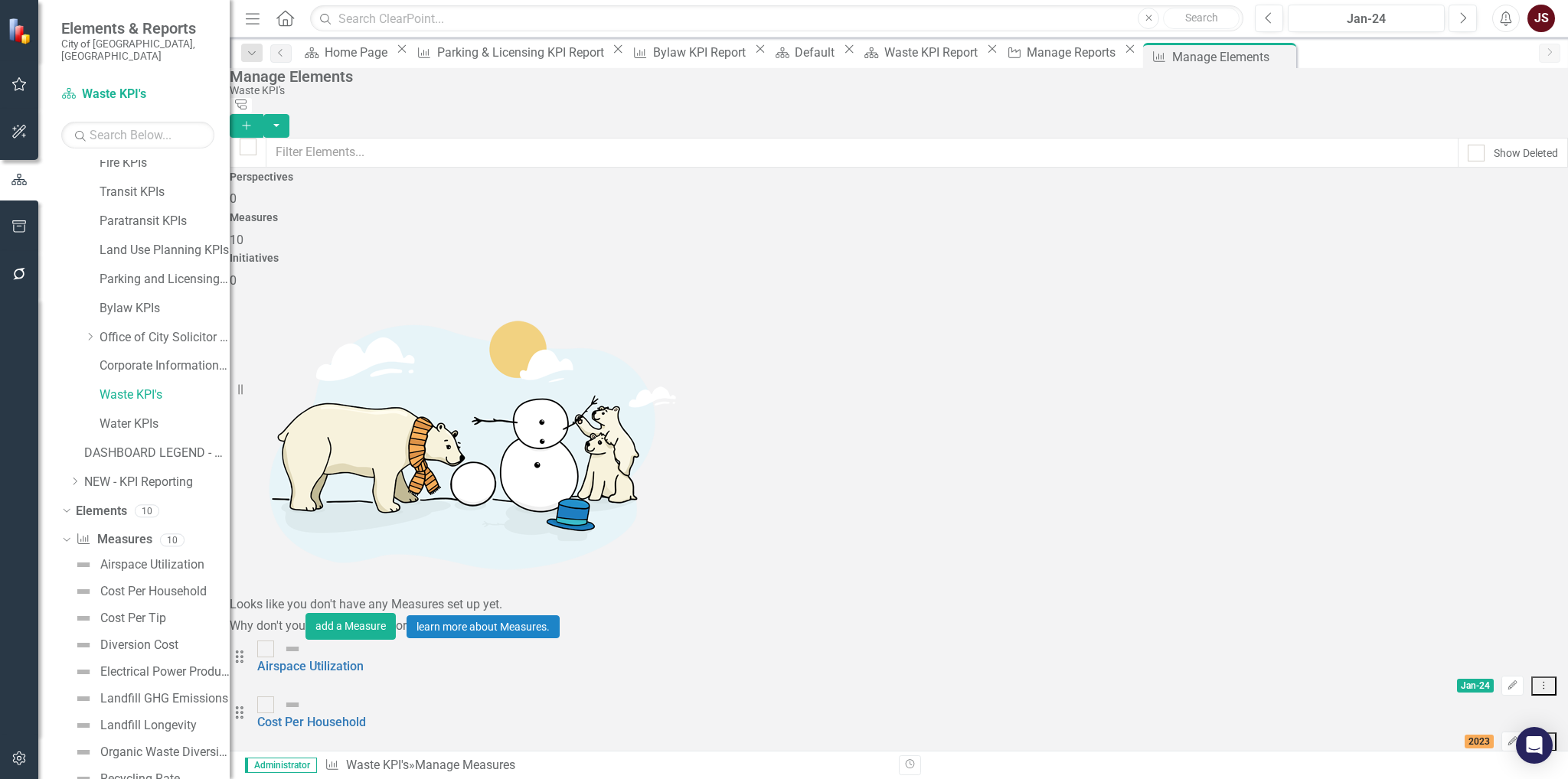
scroll to position [7, 0]
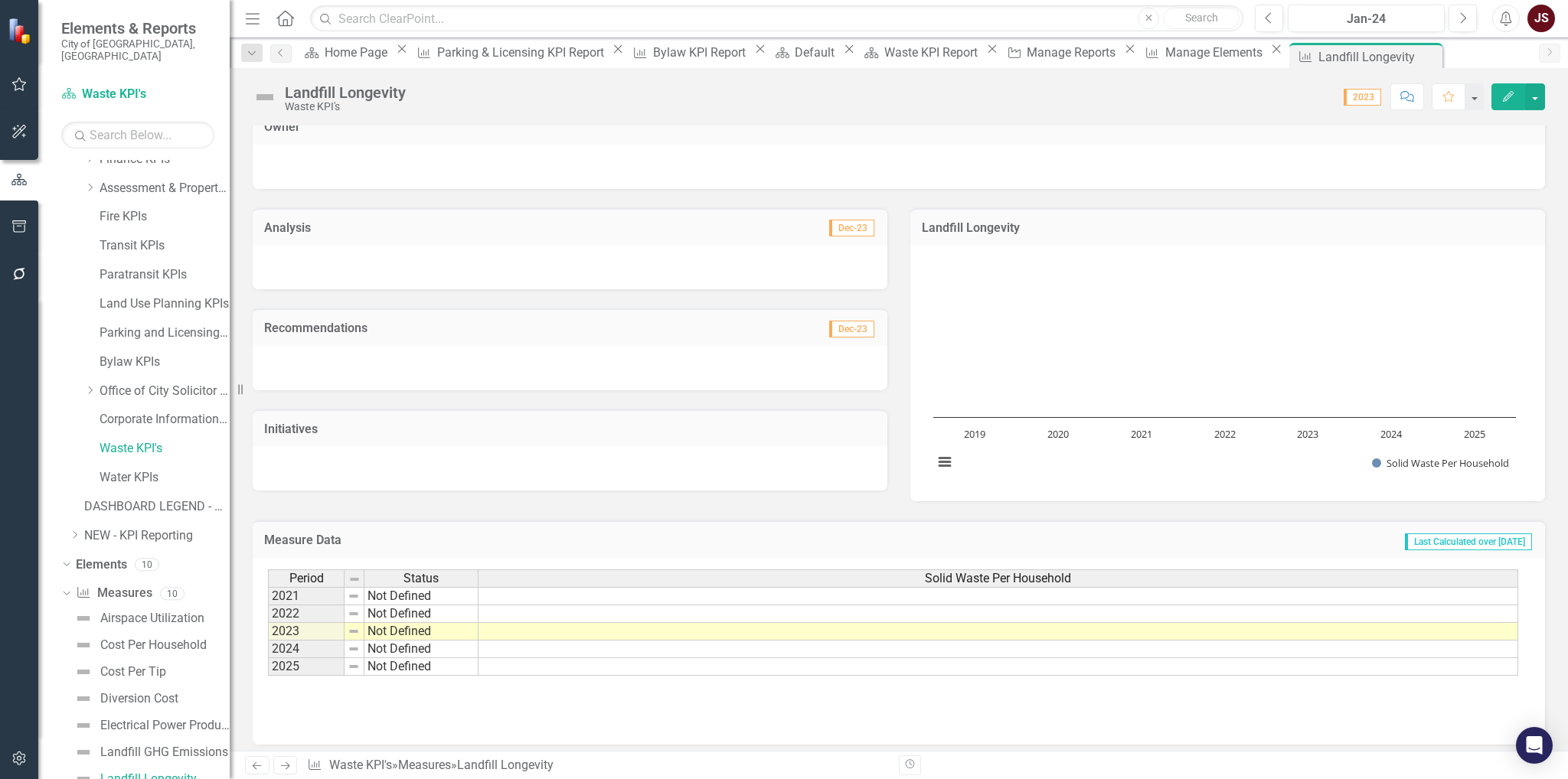
scroll to position [27, 0]
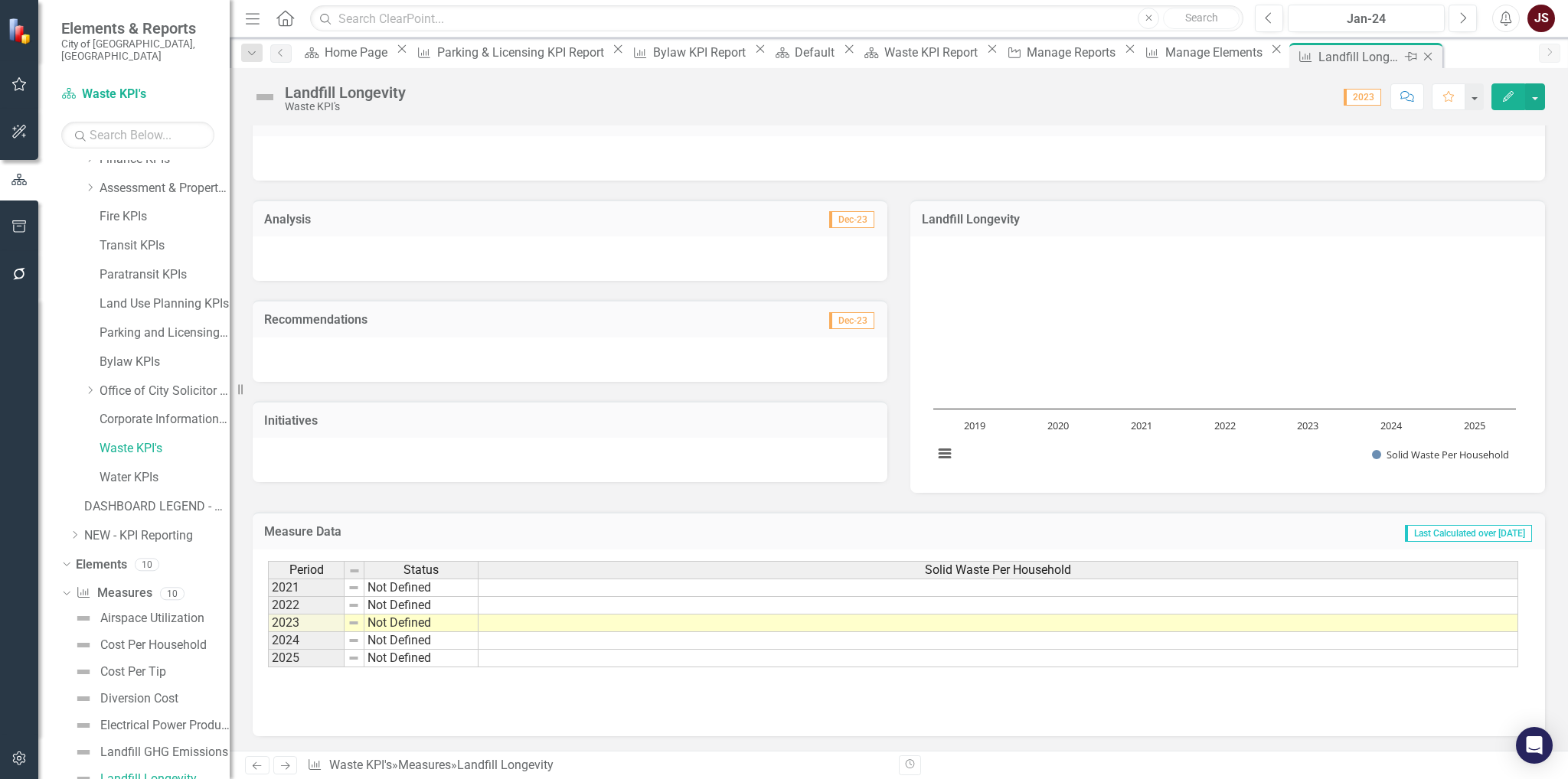
click at [967, 55] on icon "Close" at bounding box center [1428, 57] width 15 height 12
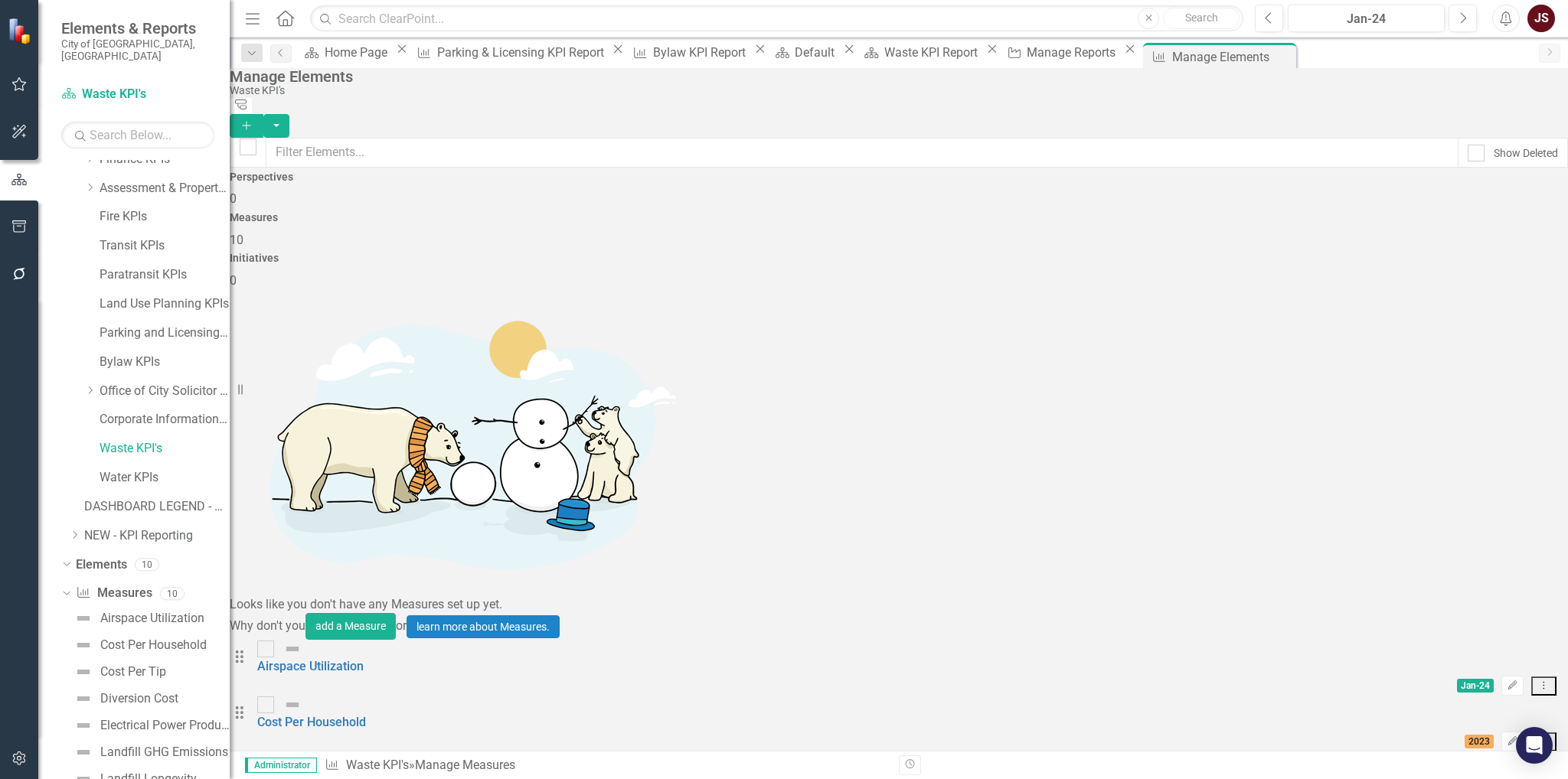
scroll to position [7, 0]
click at [69, 502] on icon "Dropdown" at bounding box center [64, 593] width 8 height 11
click at [133, 469] on link "Water KPIs" at bounding box center [164, 478] width 130 height 18
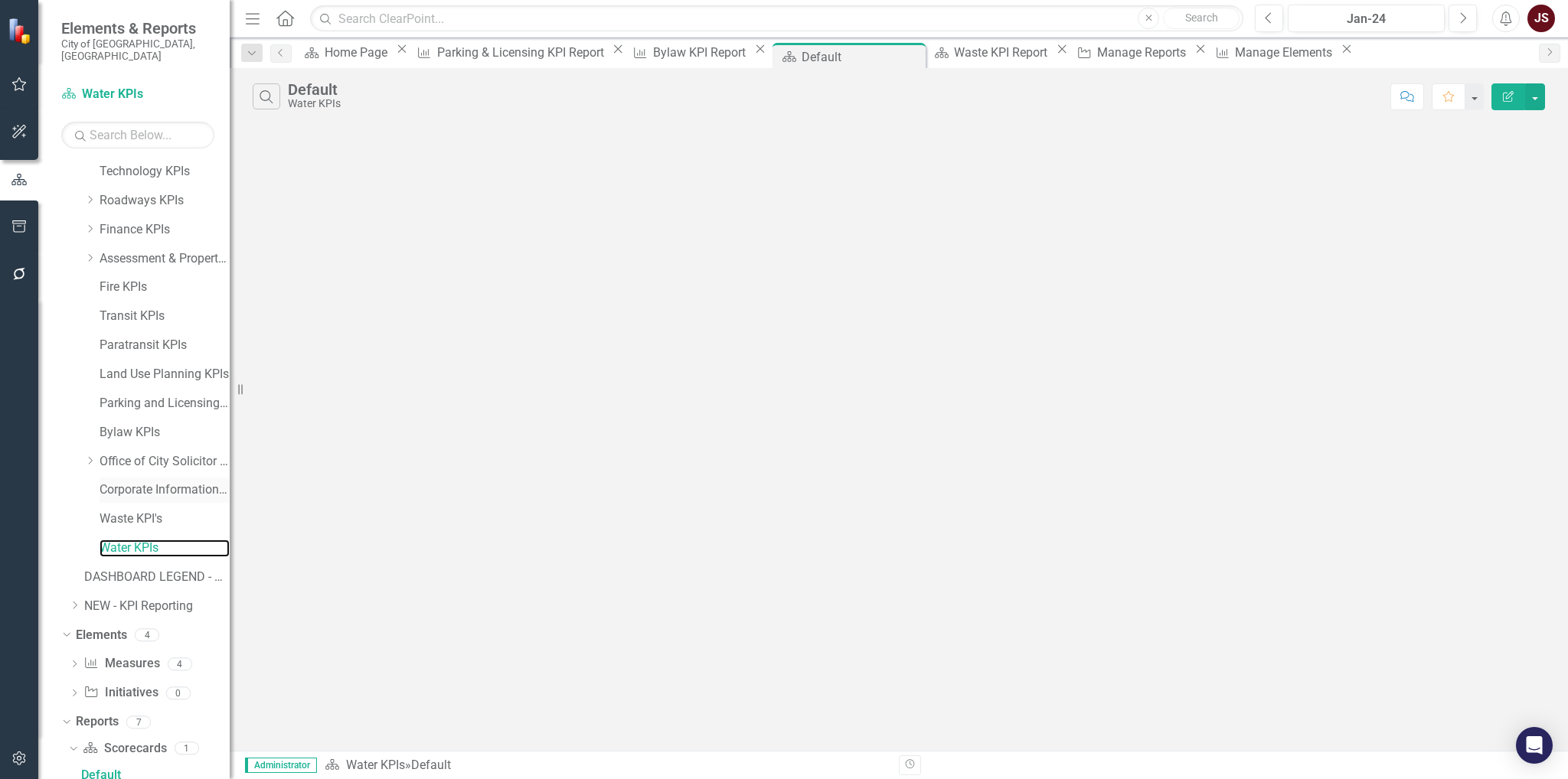
scroll to position [228, 0]
click at [72, 502] on icon "Dropdown" at bounding box center [74, 670] width 11 height 8
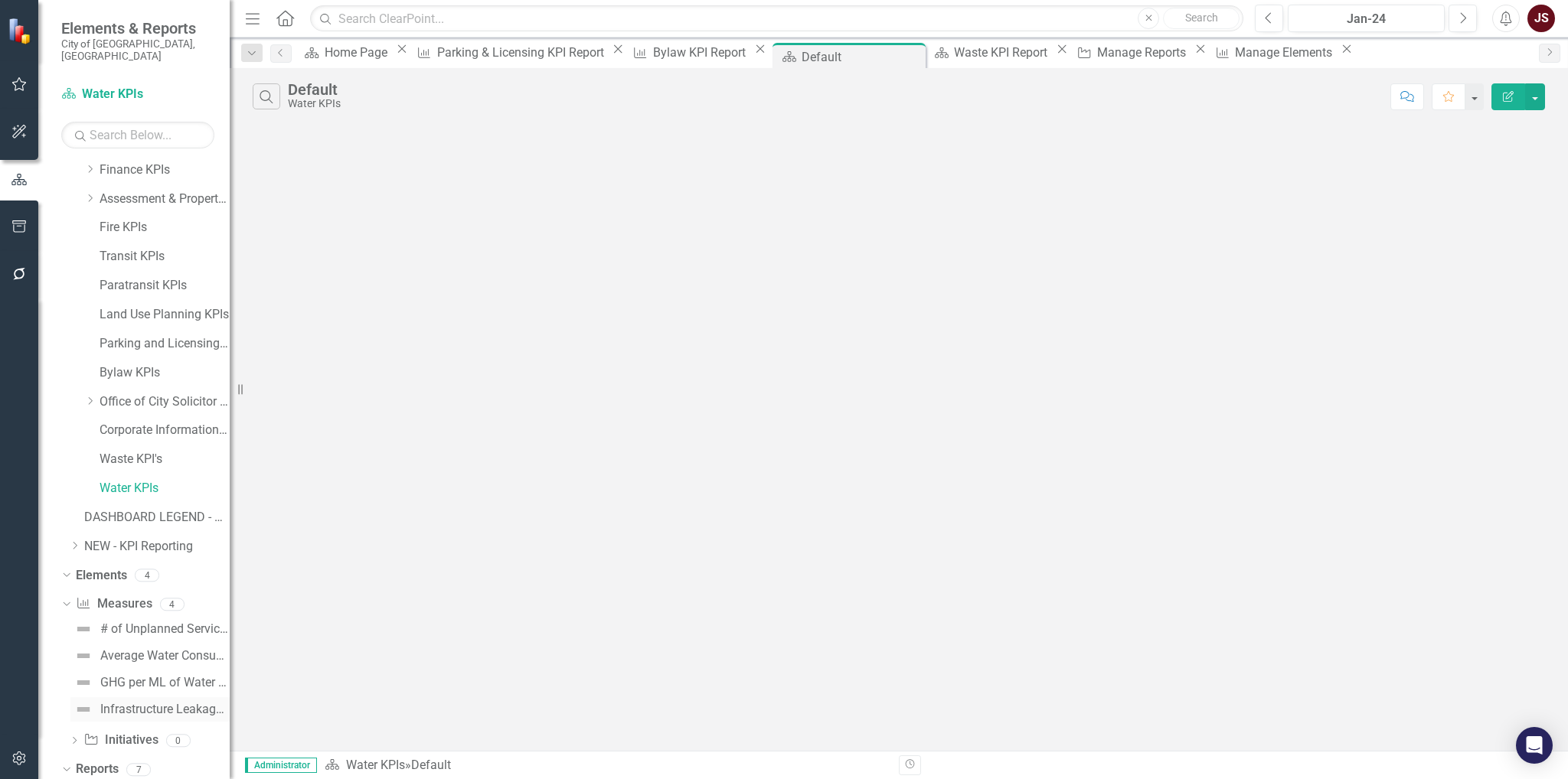
scroll to position [381, 0]
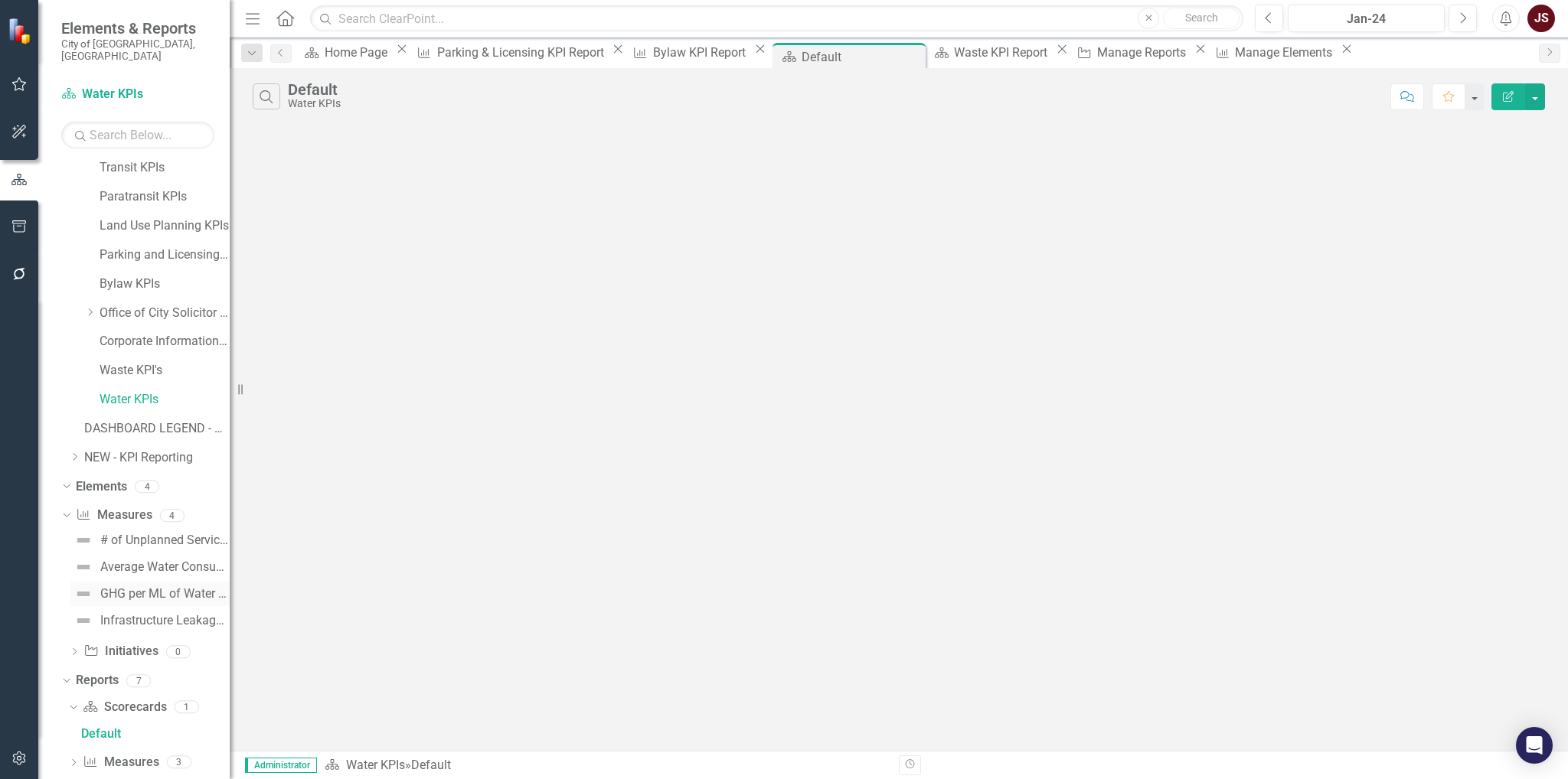
click at [164, 502] on div "GHG per ML of Water Supplied" at bounding box center [165, 594] width 130 height 14
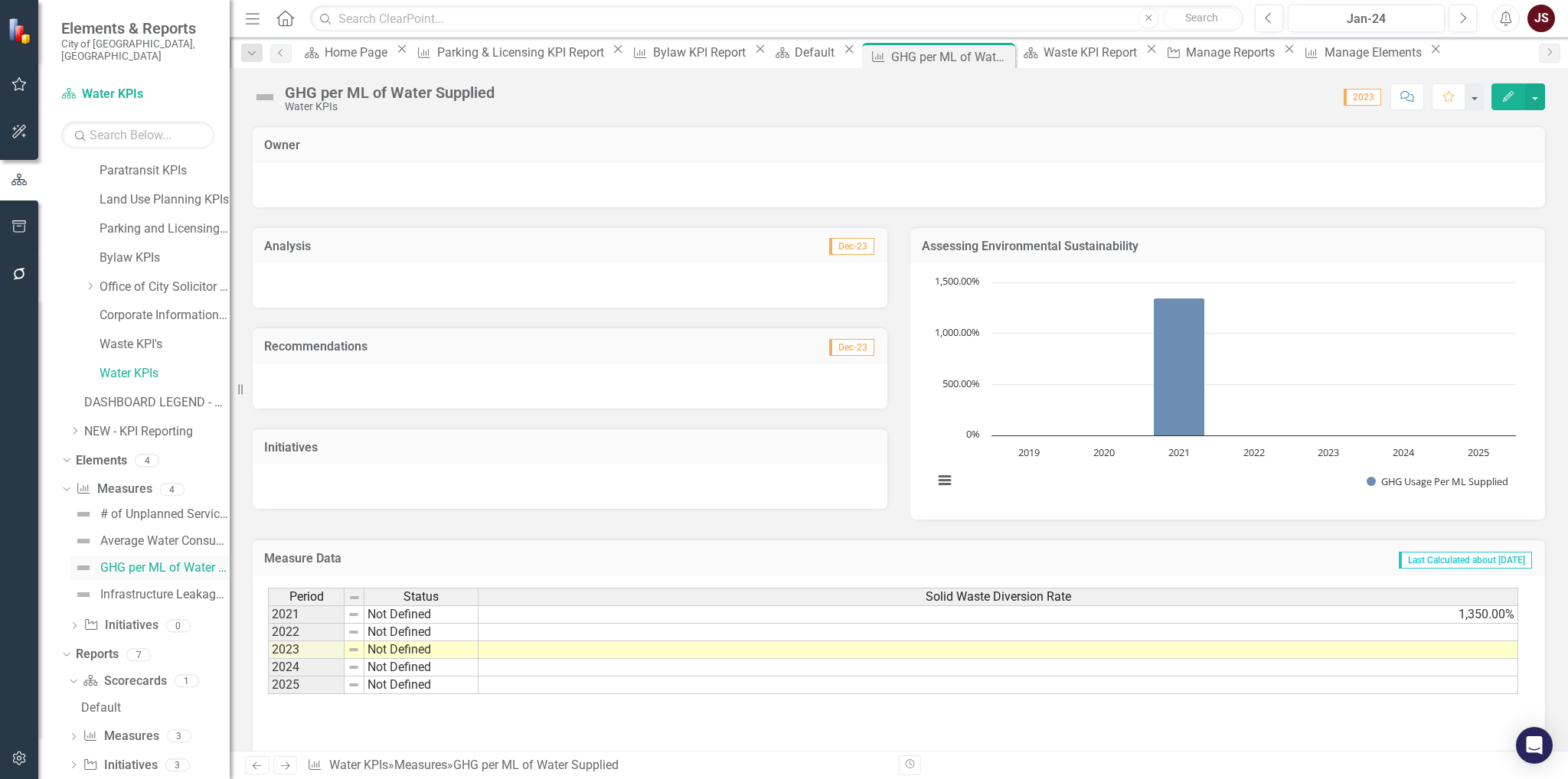
scroll to position [420, 0]
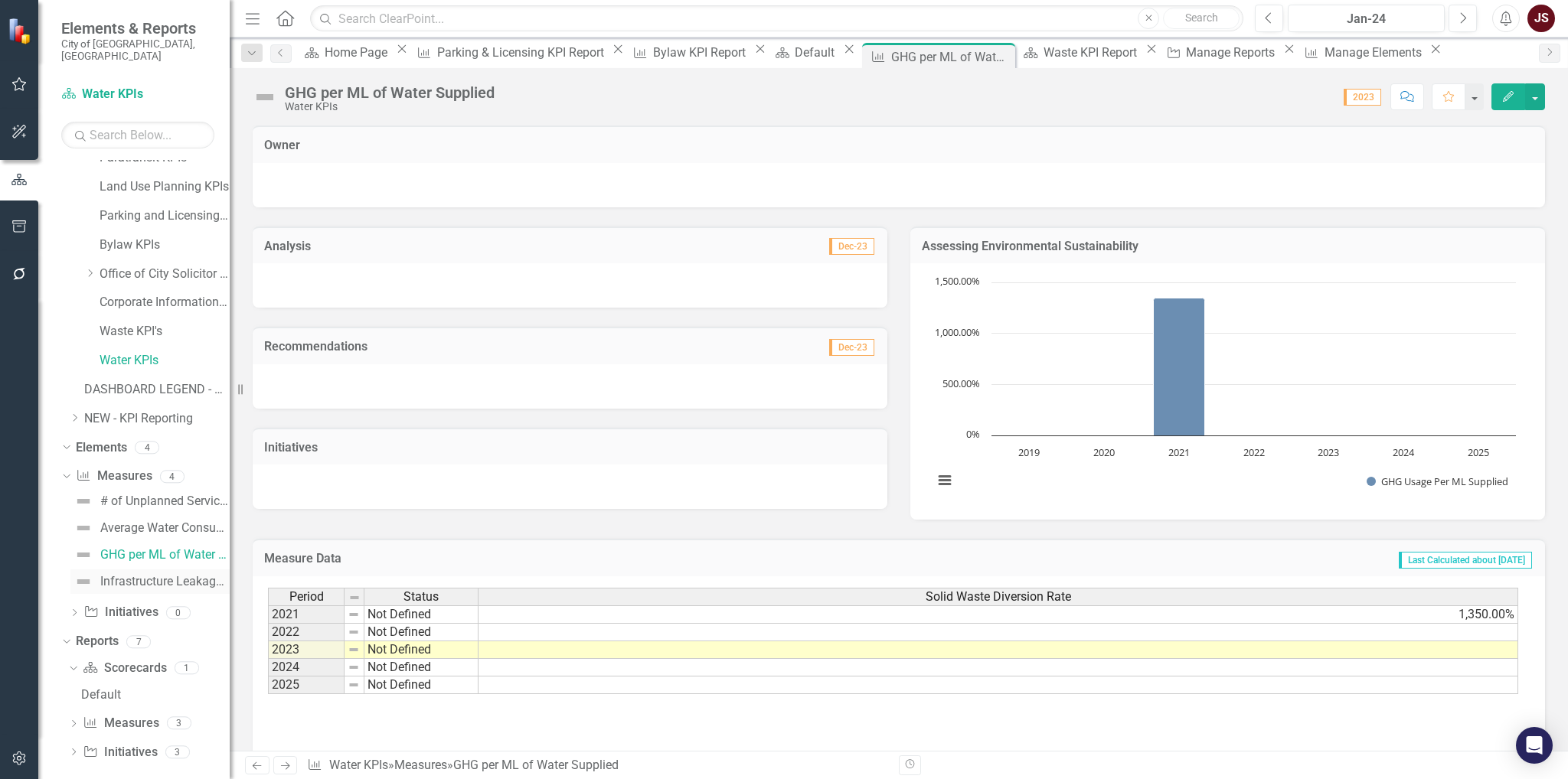
click at [149, 502] on div "Infrastructure Leakage Index" at bounding box center [165, 582] width 130 height 14
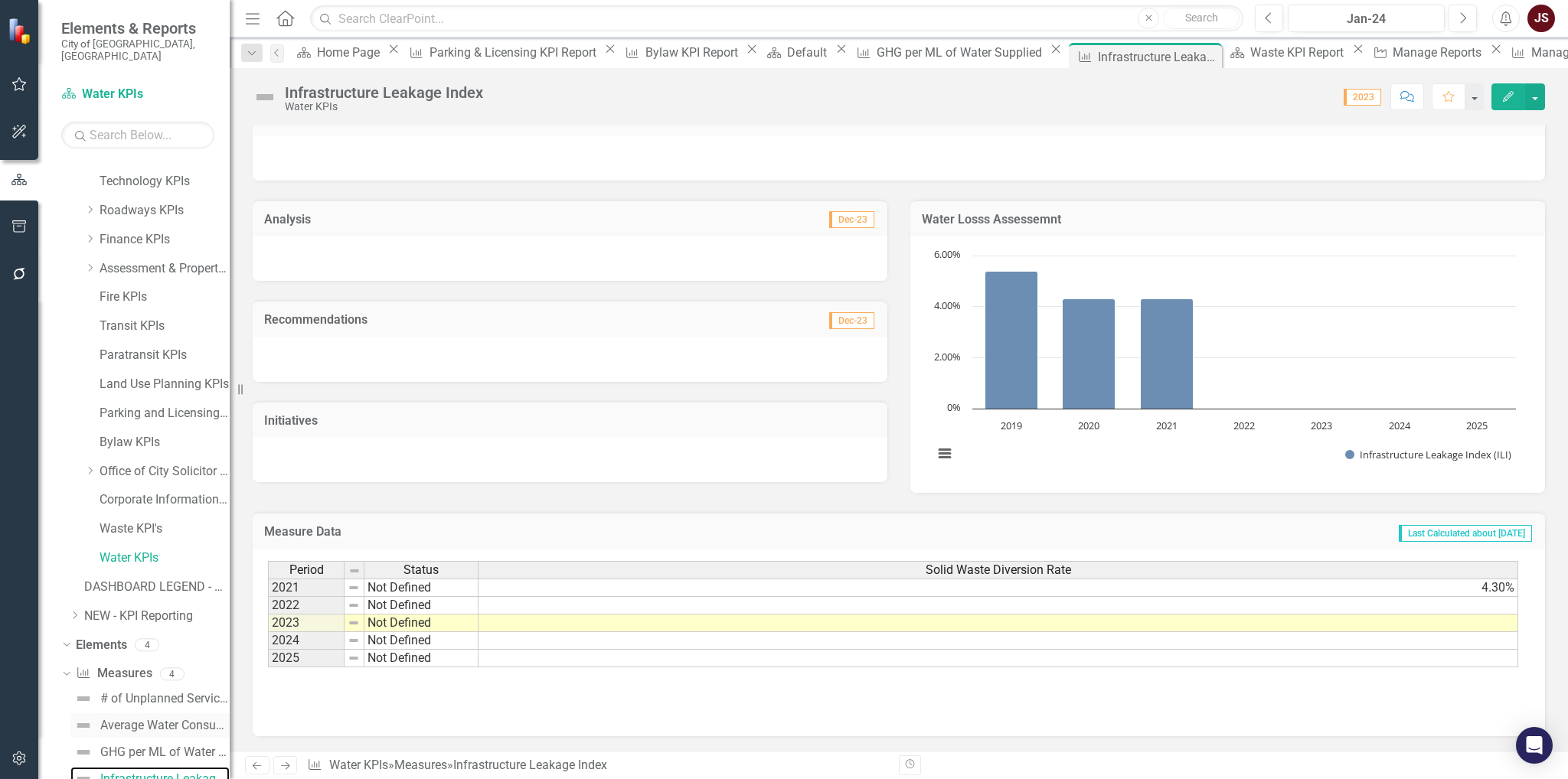
scroll to position [376, 0]
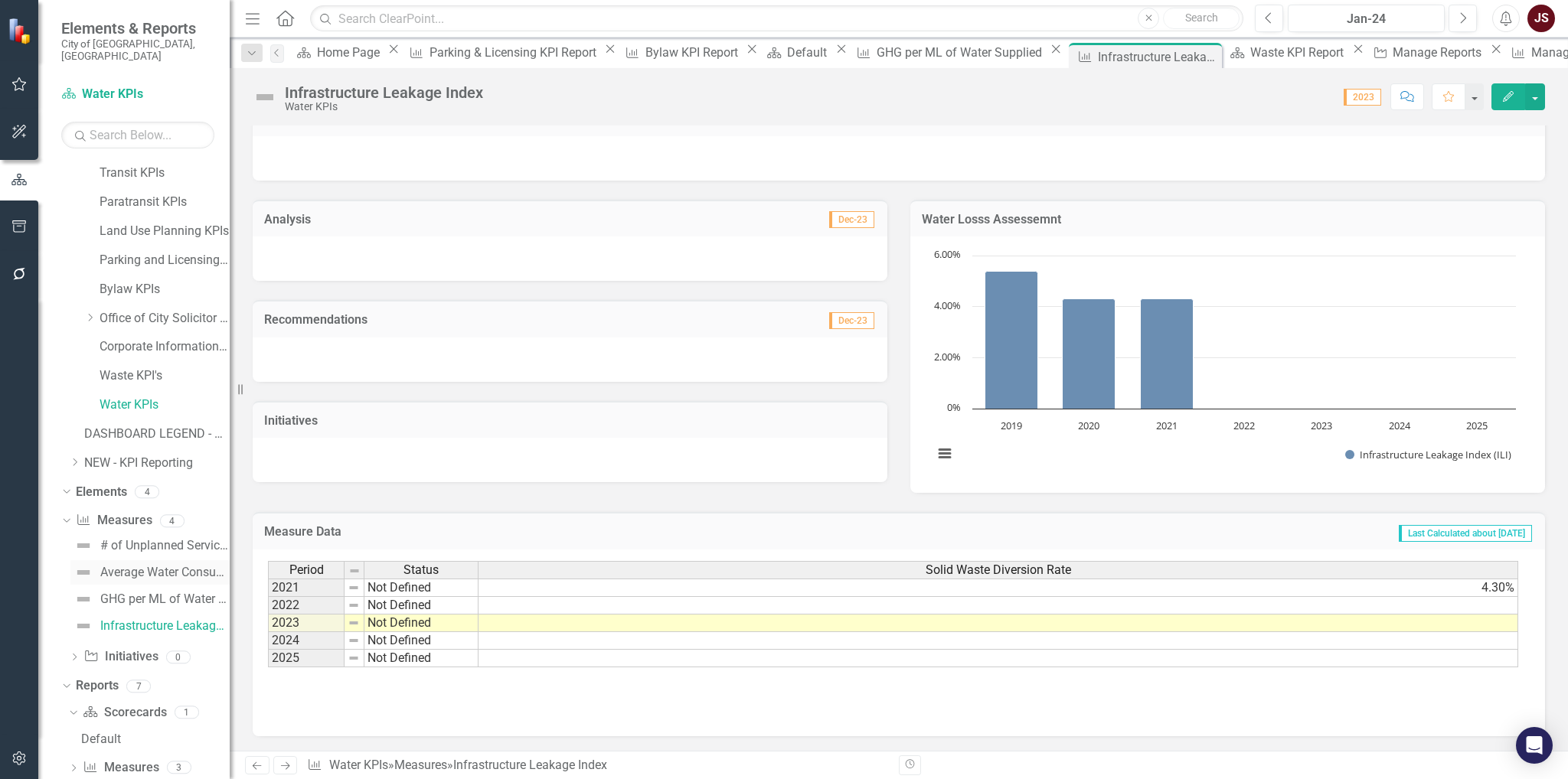
click at [174, 502] on div "Average Water Consumption" at bounding box center [165, 572] width 130 height 14
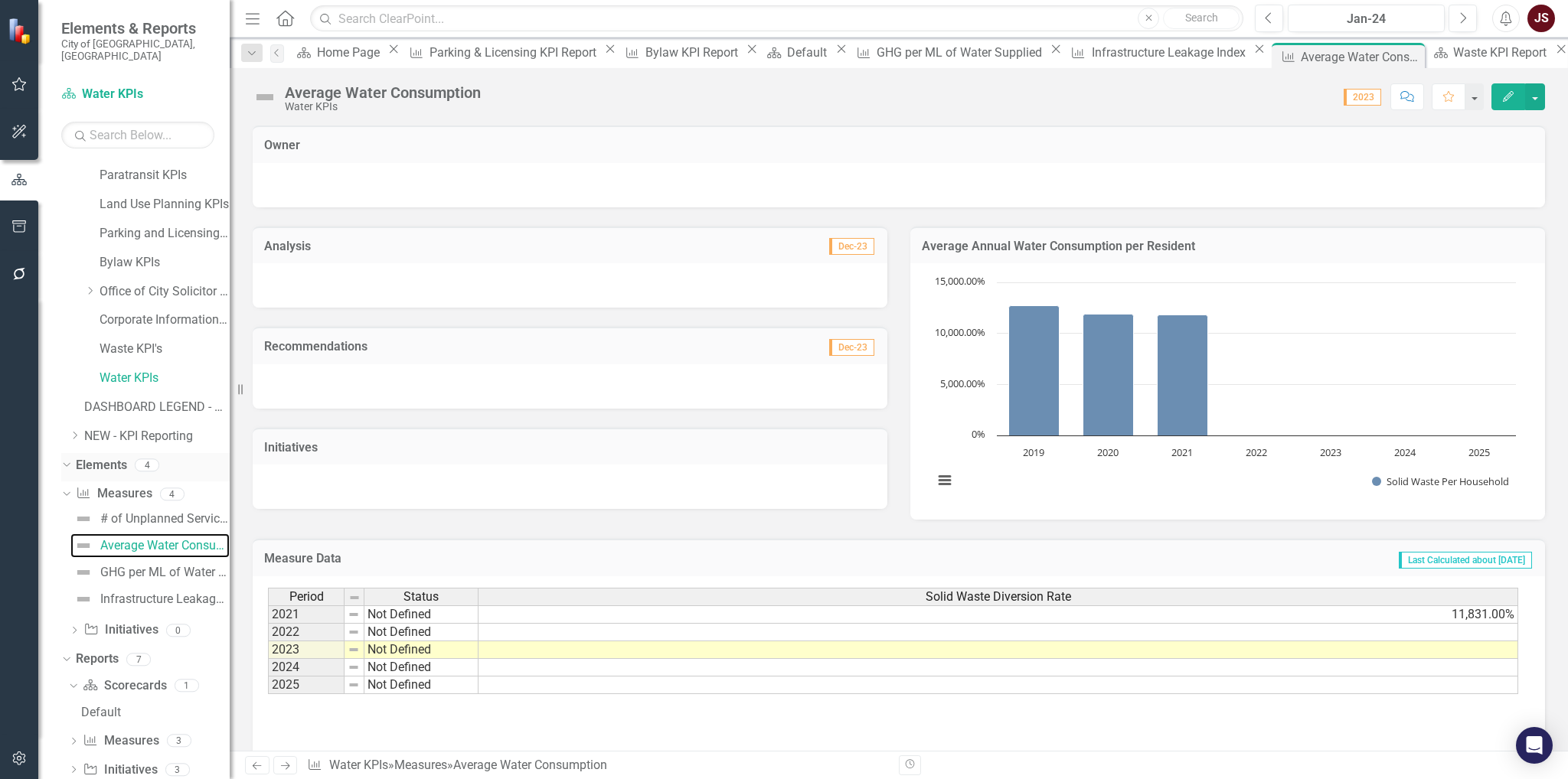
scroll to position [420, 0]
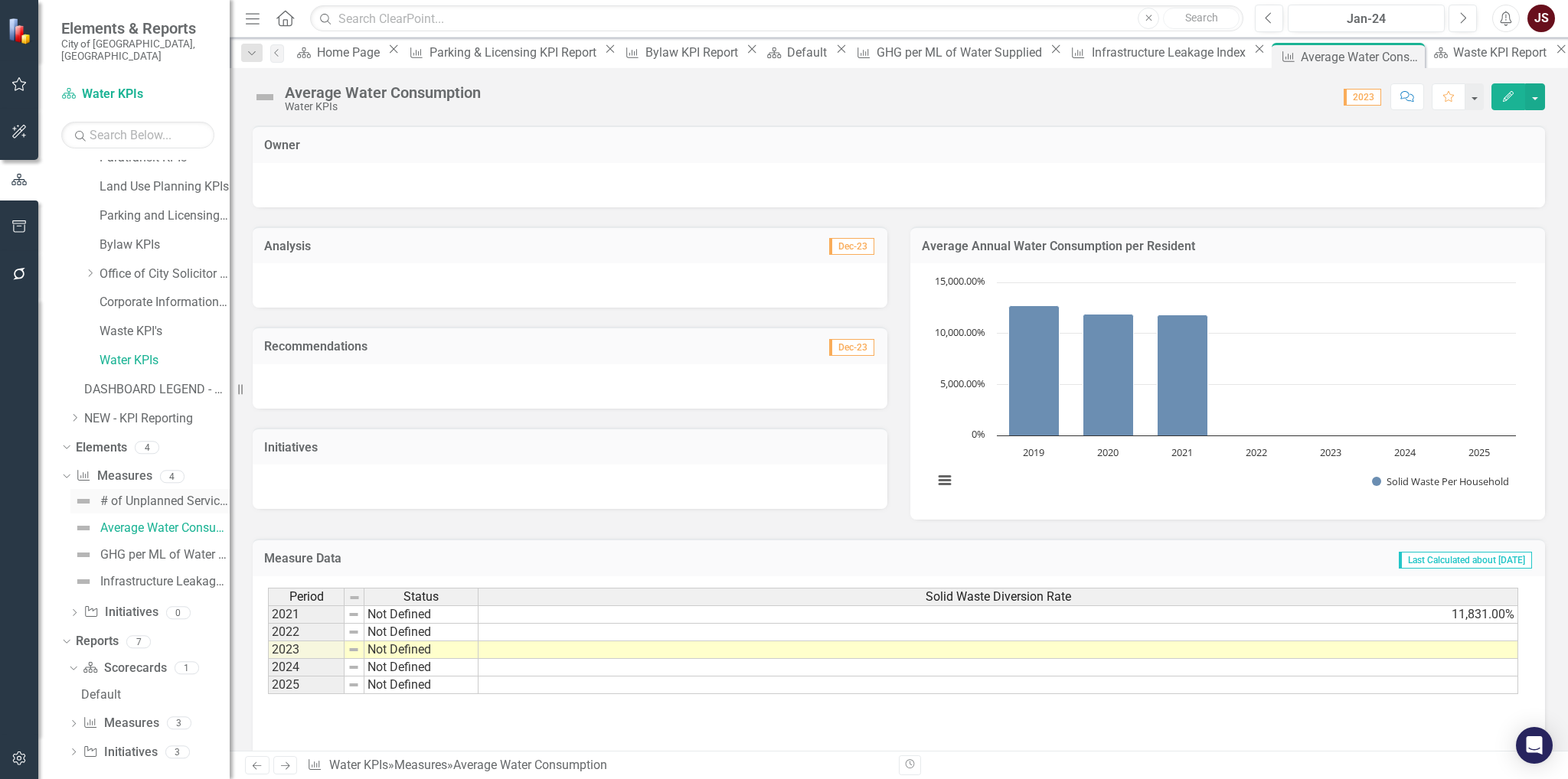
click at [185, 495] on div "# of Unplanned Services Outages" at bounding box center [165, 502] width 130 height 14
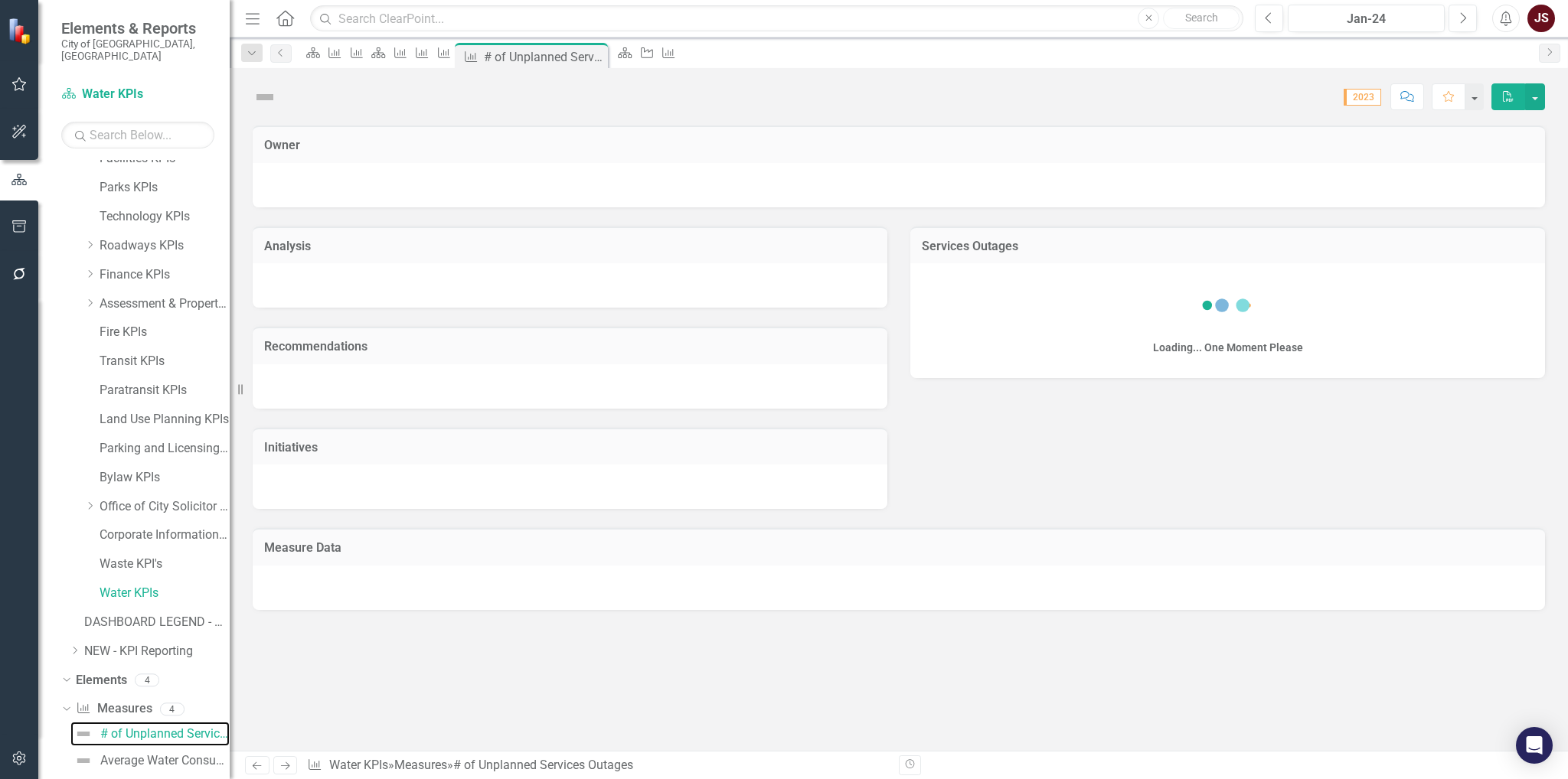
scroll to position [143, 0]
